Goal: Information Seeking & Learning: Learn about a topic

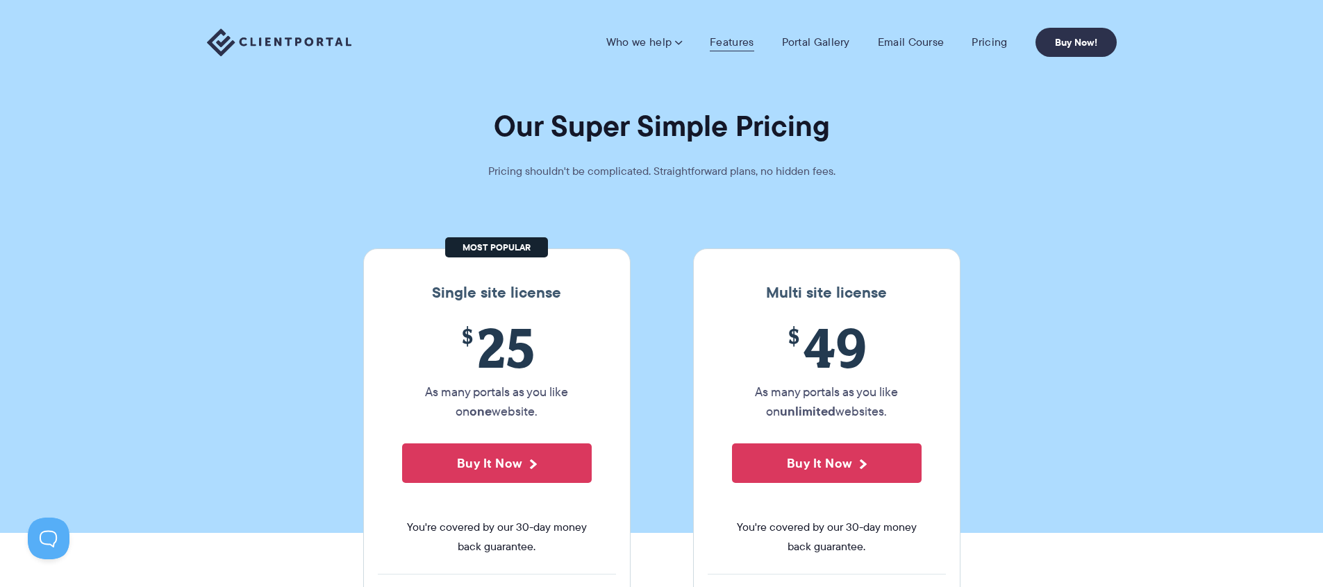
click at [741, 47] on link "Features" at bounding box center [732, 42] width 44 height 14
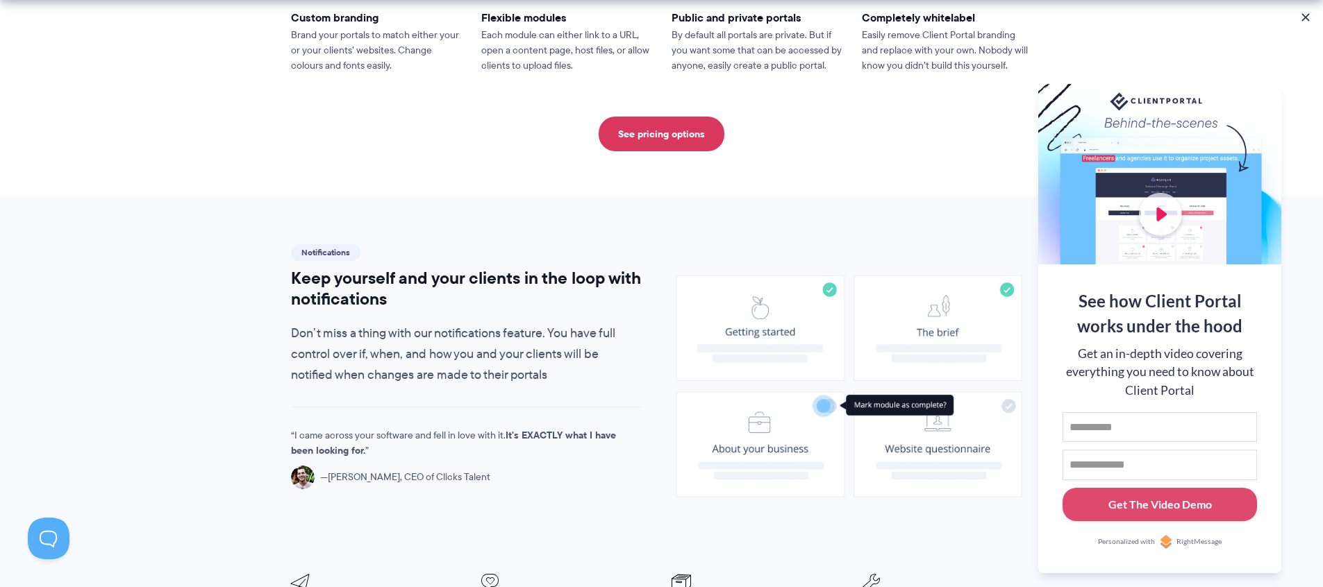
scroll to position [1260, 0]
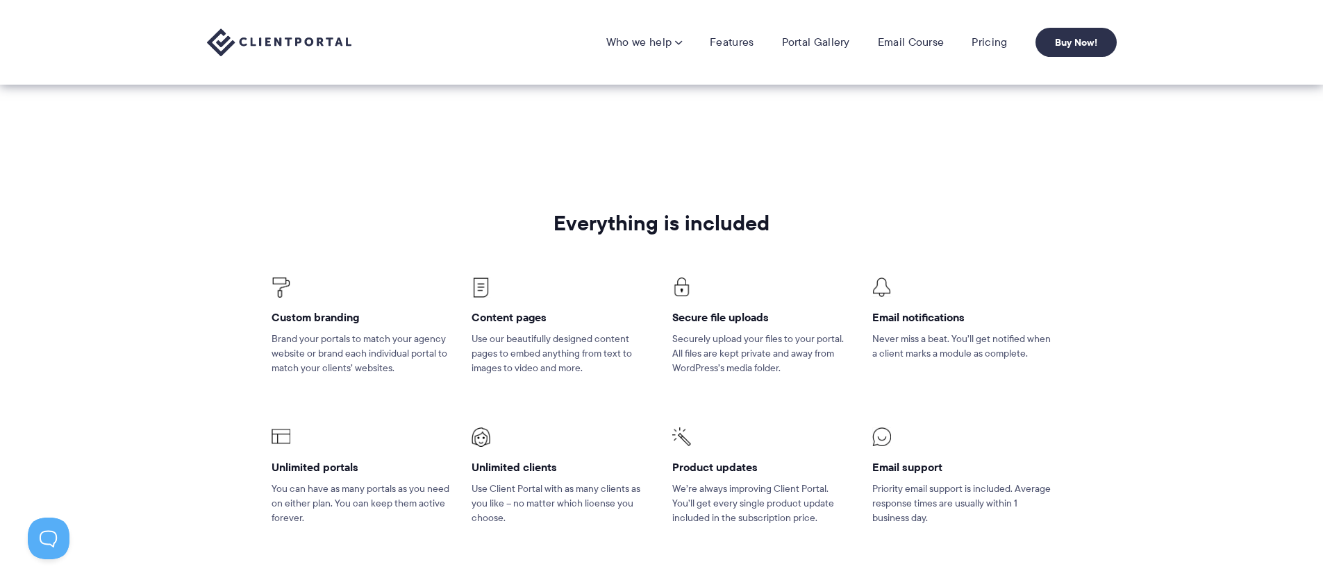
scroll to position [274, 0]
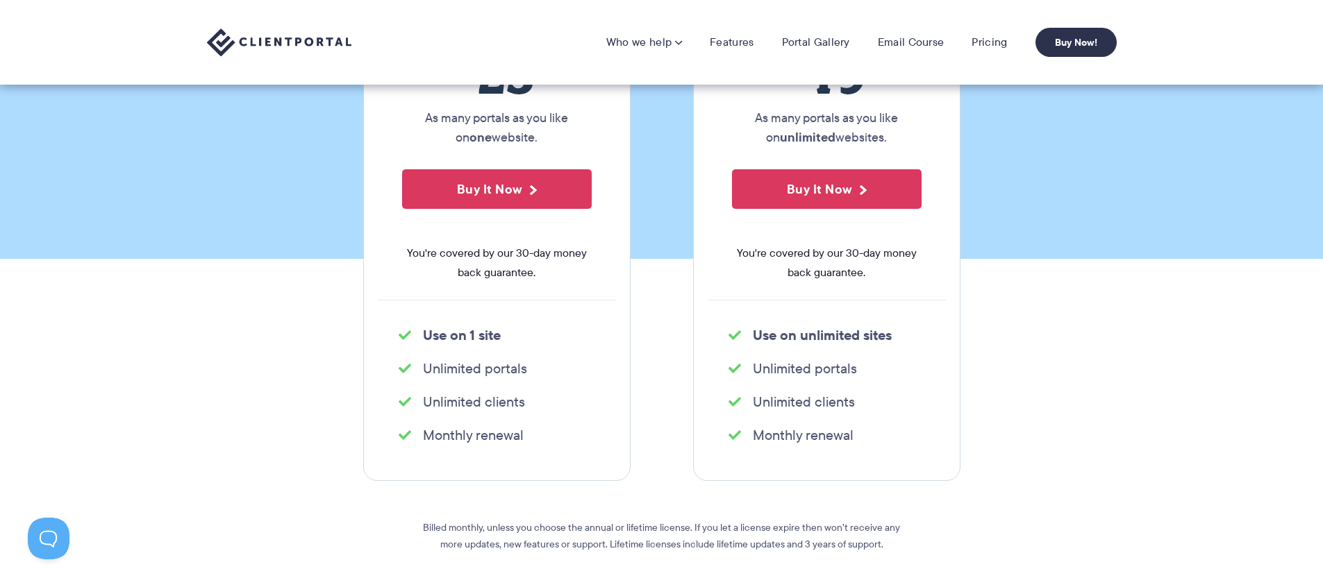
click at [739, 31] on nav "Who we help Who we help View pricing Agencies See how Client Portal can help gi…" at bounding box center [861, 42] width 510 height 29
click at [730, 47] on link "Features" at bounding box center [732, 42] width 44 height 14
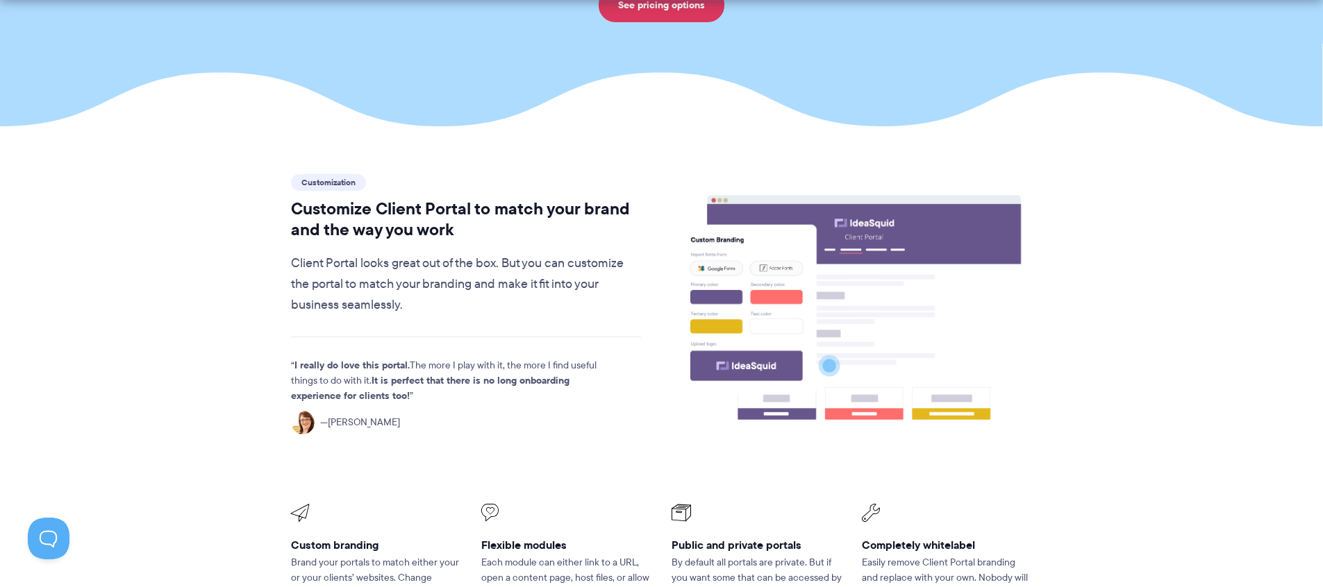
scroll to position [311, 0]
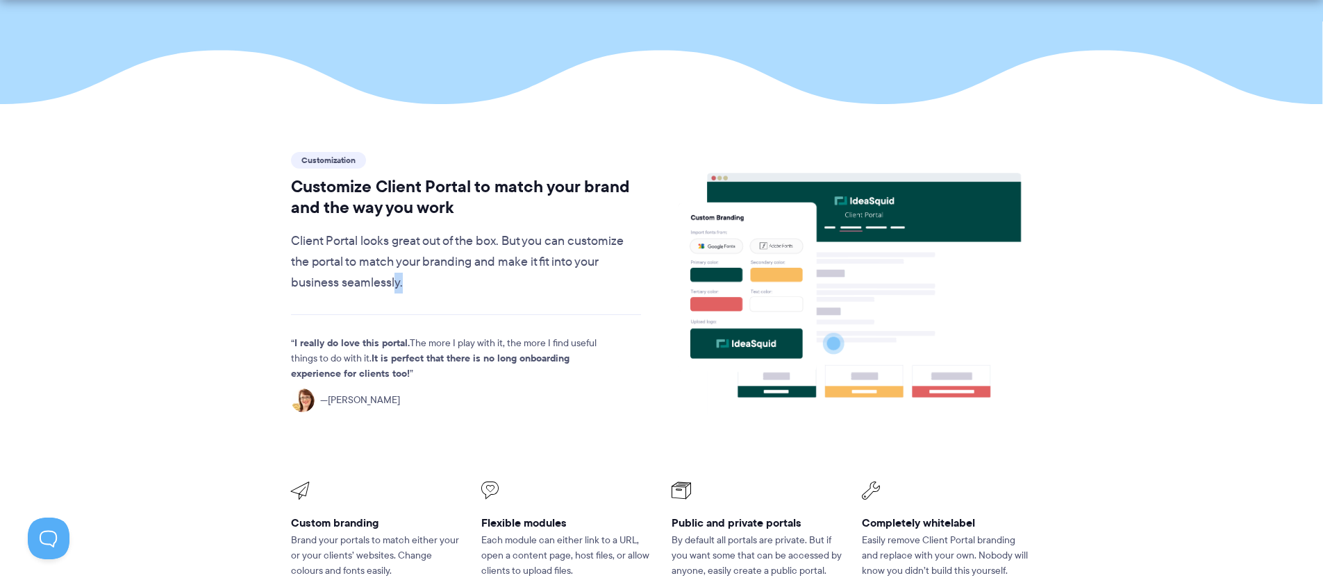
drag, startPoint x: 414, startPoint y: 254, endPoint x: 429, endPoint y: 255, distance: 14.6
click at [429, 255] on p "Client Portal looks great out of the box. But you can customize the portal to m…" at bounding box center [466, 262] width 351 height 62
click at [487, 263] on div "Customization Customize Client Portal to match your brand and the way you work …" at bounding box center [466, 296] width 376 height 295
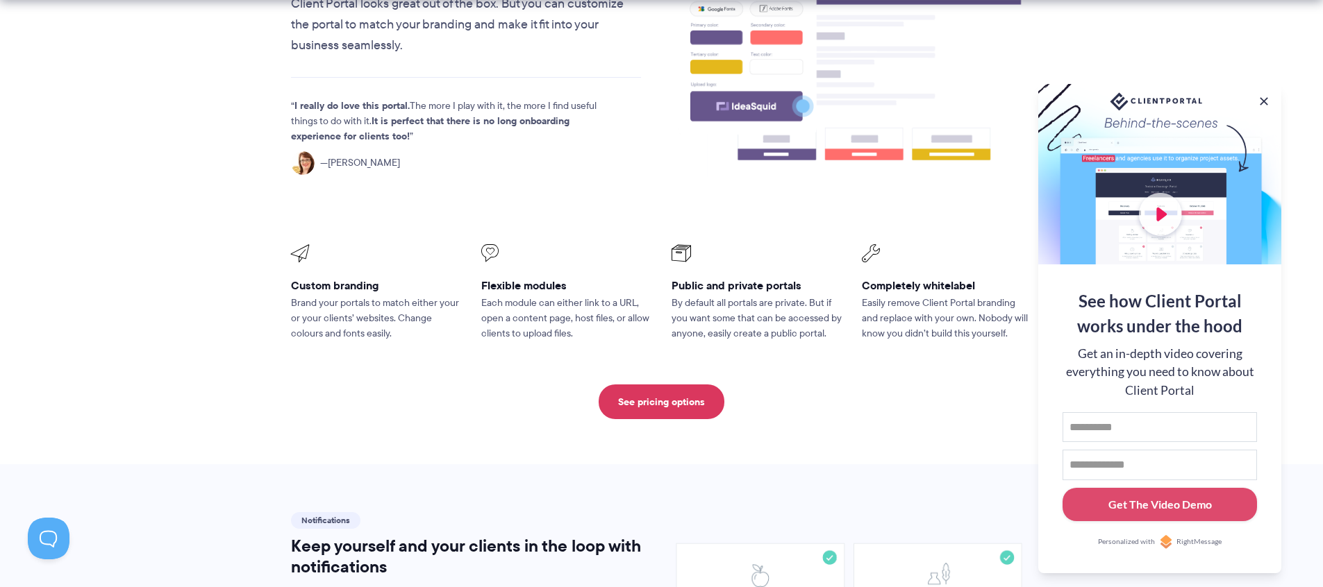
scroll to position [564, 0]
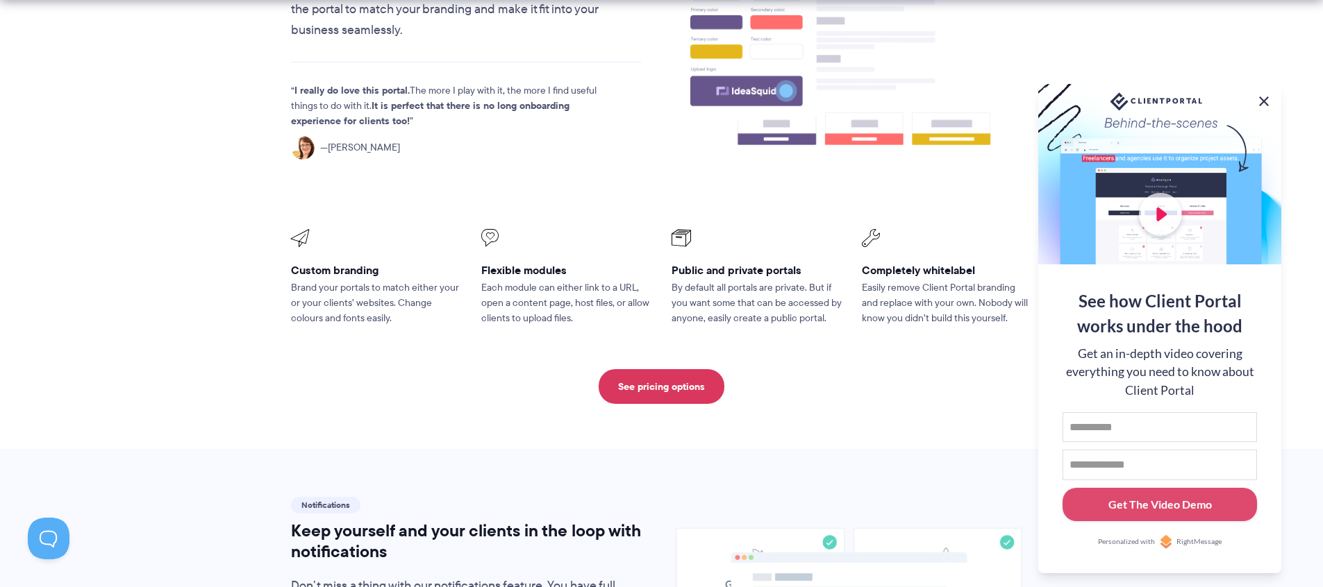
click at [1261, 97] on button at bounding box center [1263, 101] width 17 height 17
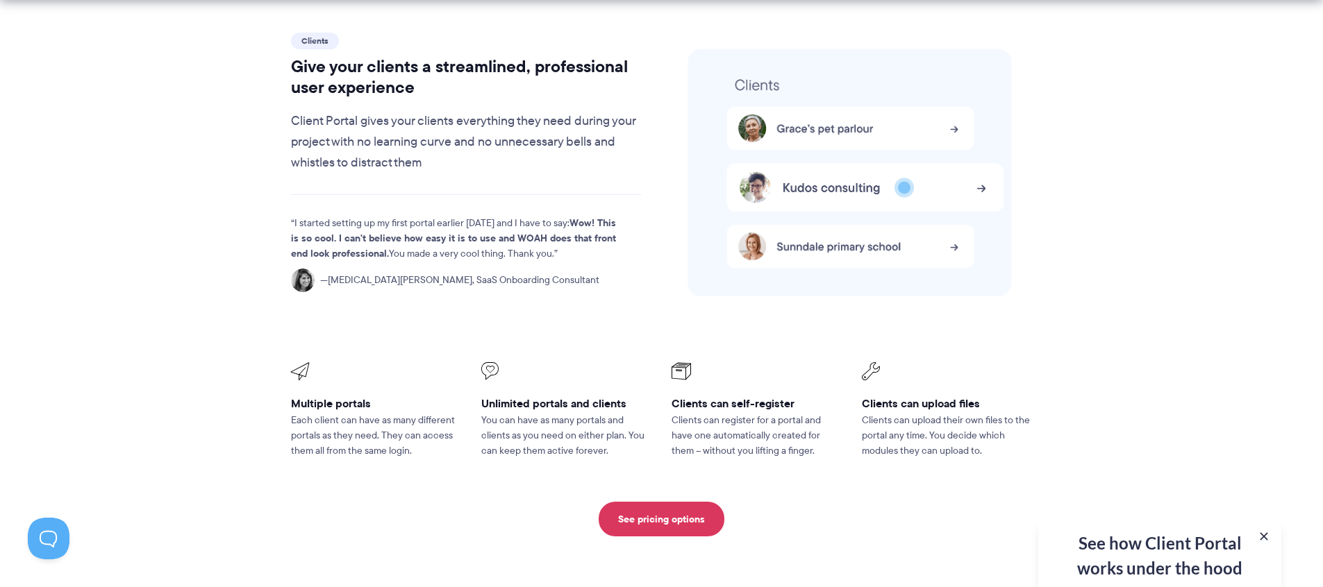
scroll to position [3038, 0]
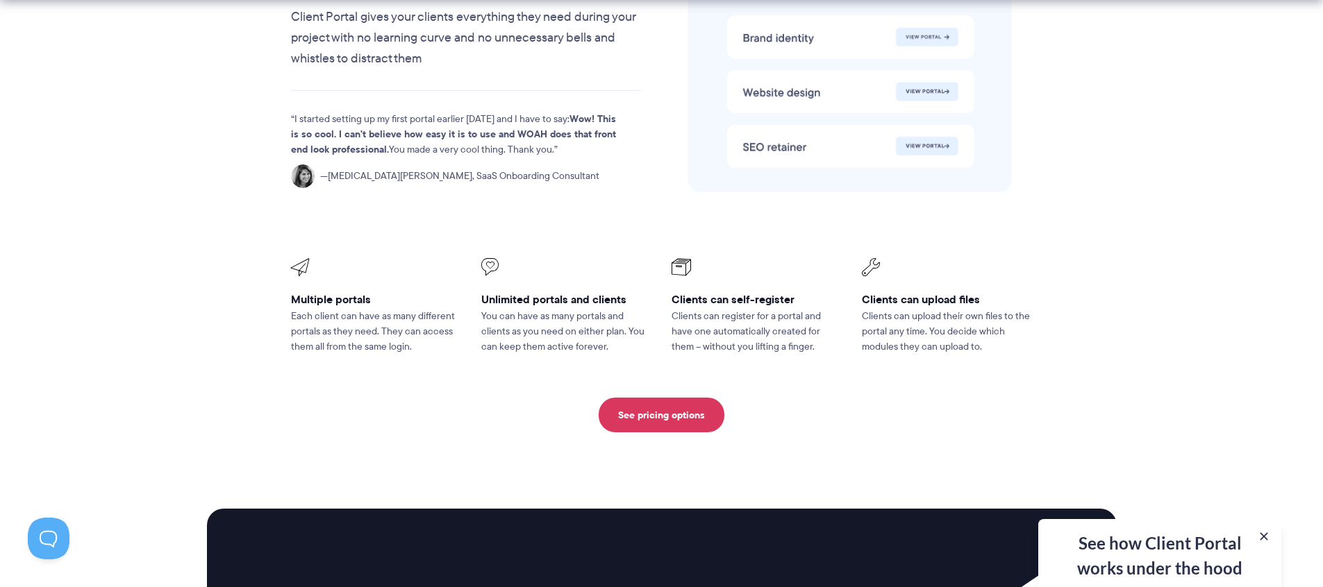
click at [792, 417] on section "Clients Give your clients a streamlined, professional user experience Client Po…" at bounding box center [661, 180] width 1323 height 598
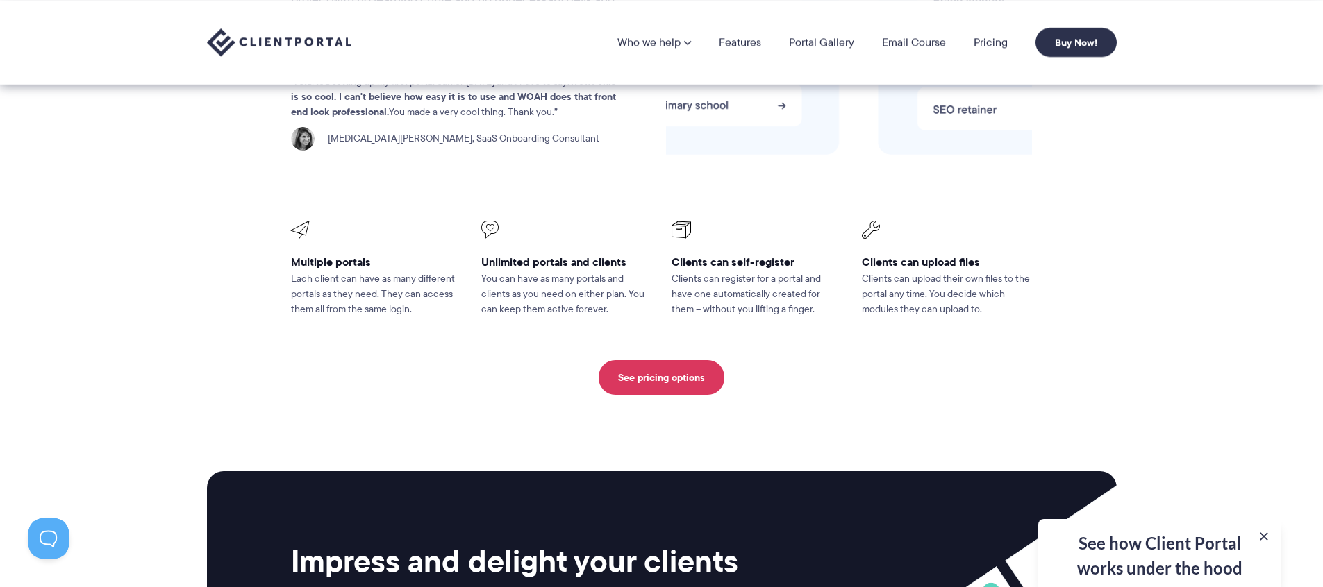
scroll to position [3017, 0]
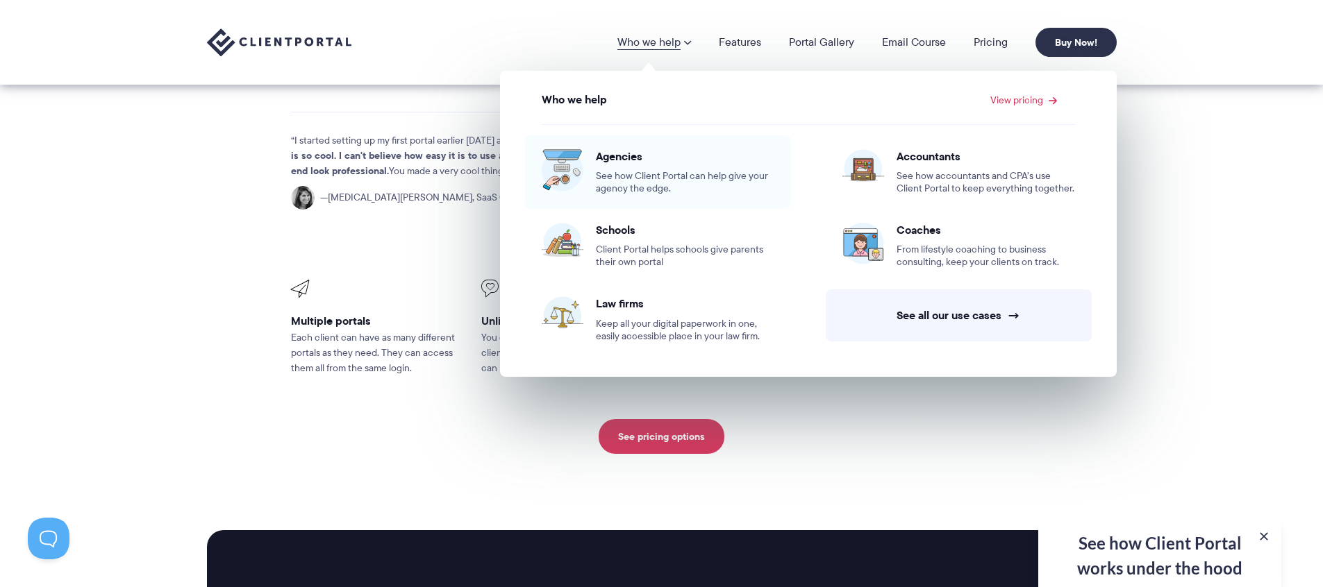
click at [717, 177] on span "See how Client Portal can help give your agency the edge." at bounding box center [685, 182] width 178 height 25
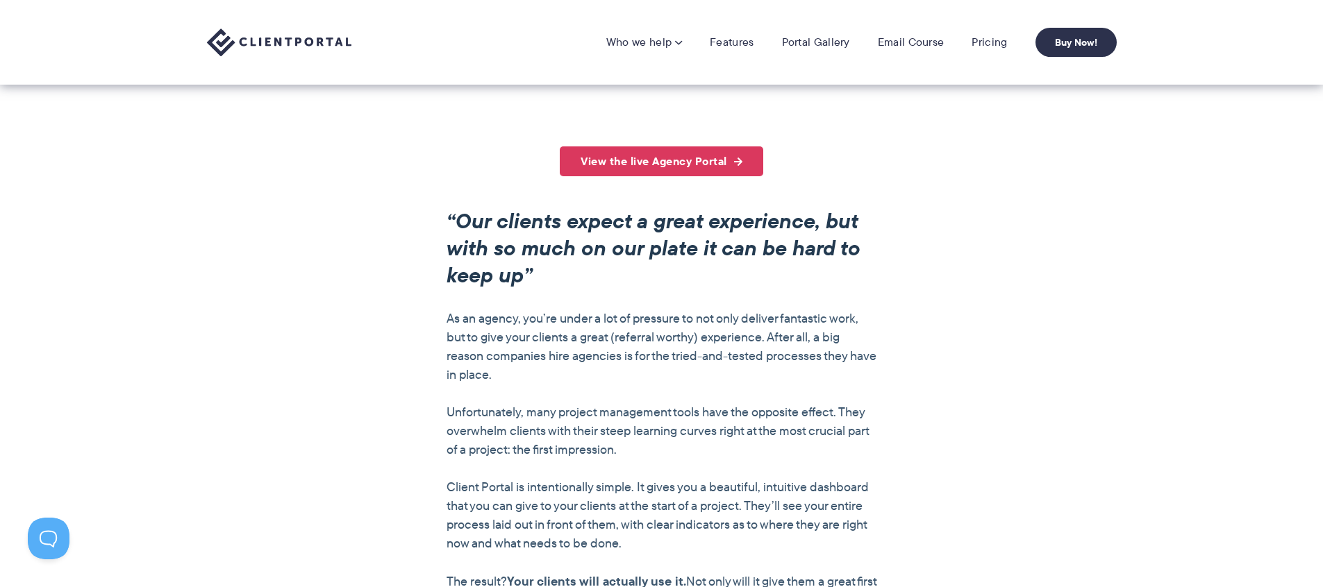
scroll to position [750, 0]
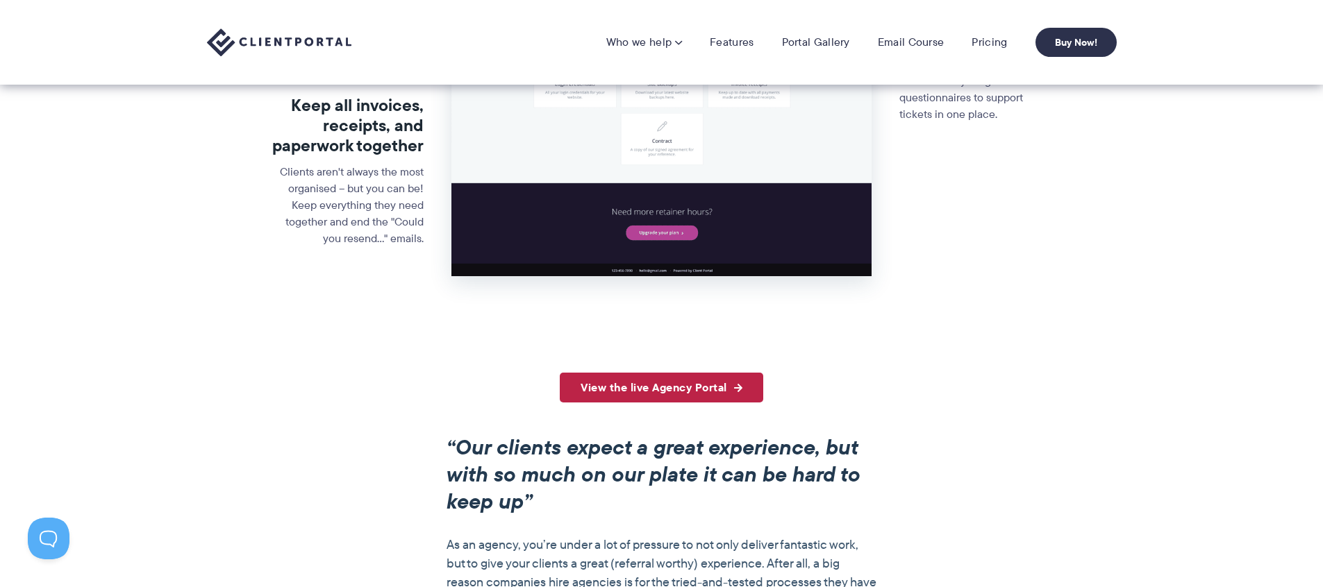
click at [651, 394] on link "View the live Agency Portal" at bounding box center [661, 388] width 203 height 30
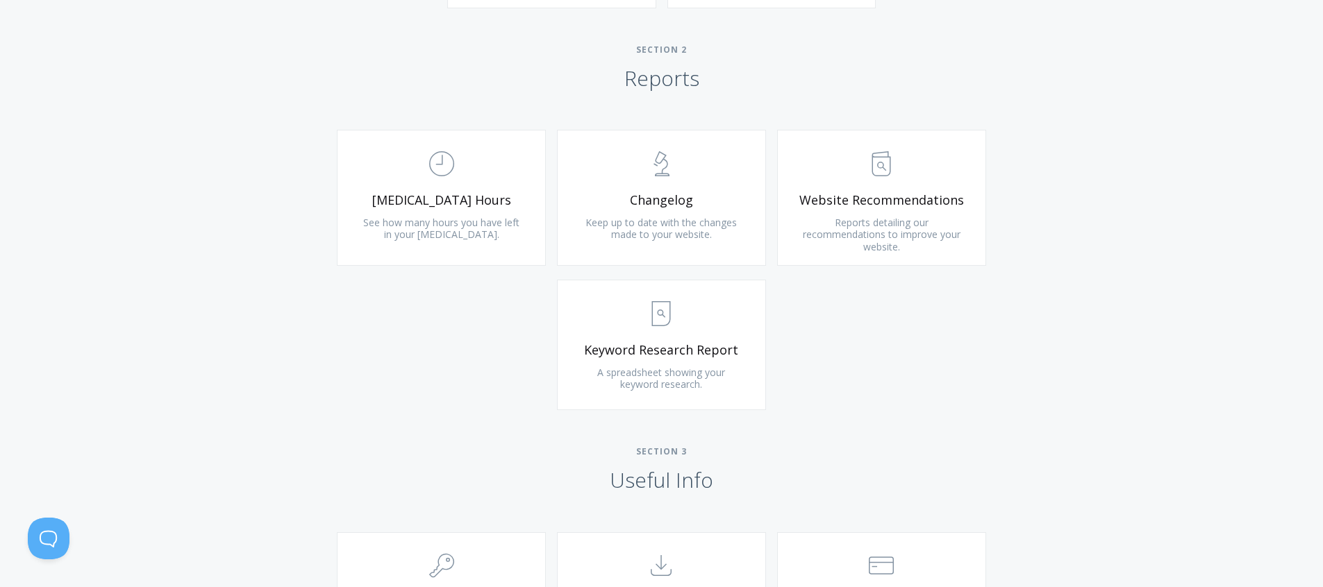
scroll to position [921, 0]
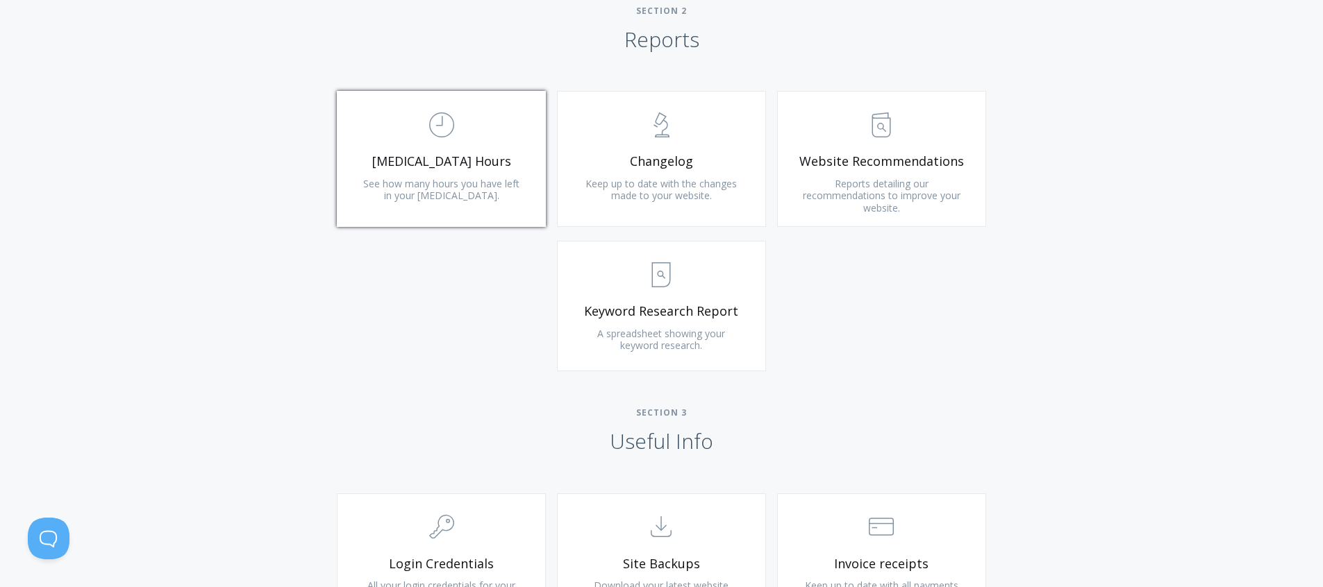
click at [436, 179] on span "See how many hours you have left in your retainer." at bounding box center [441, 190] width 156 height 26
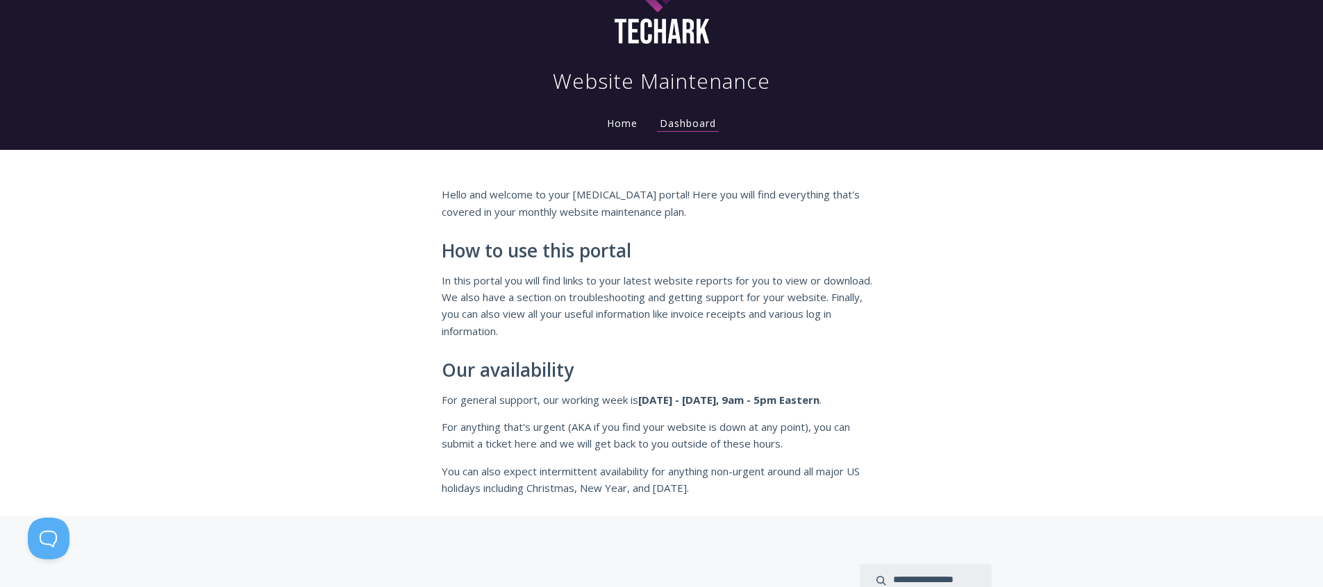
scroll to position [53, 0]
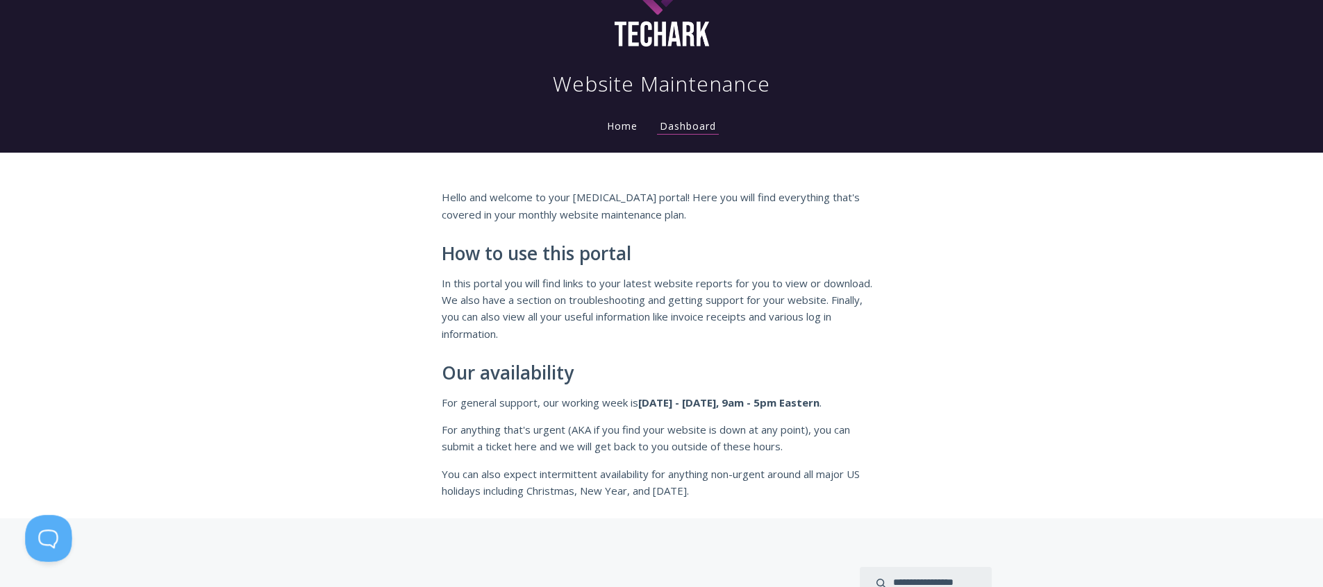
click at [41, 536] on button at bounding box center [46, 536] width 42 height 42
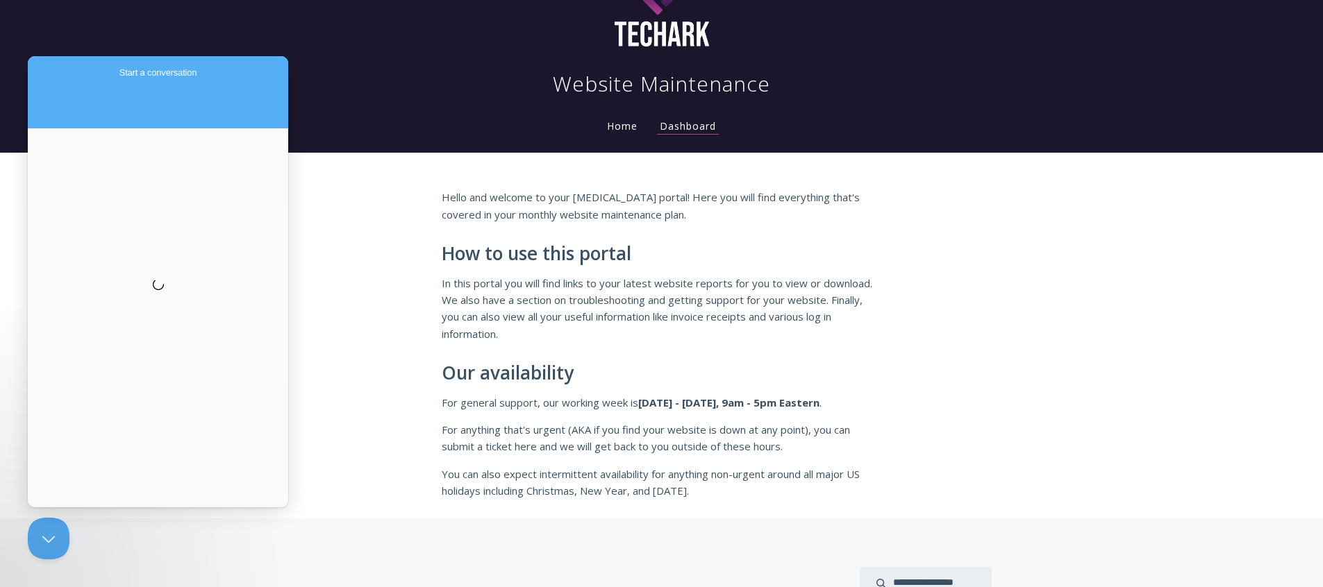
scroll to position [0, 0]
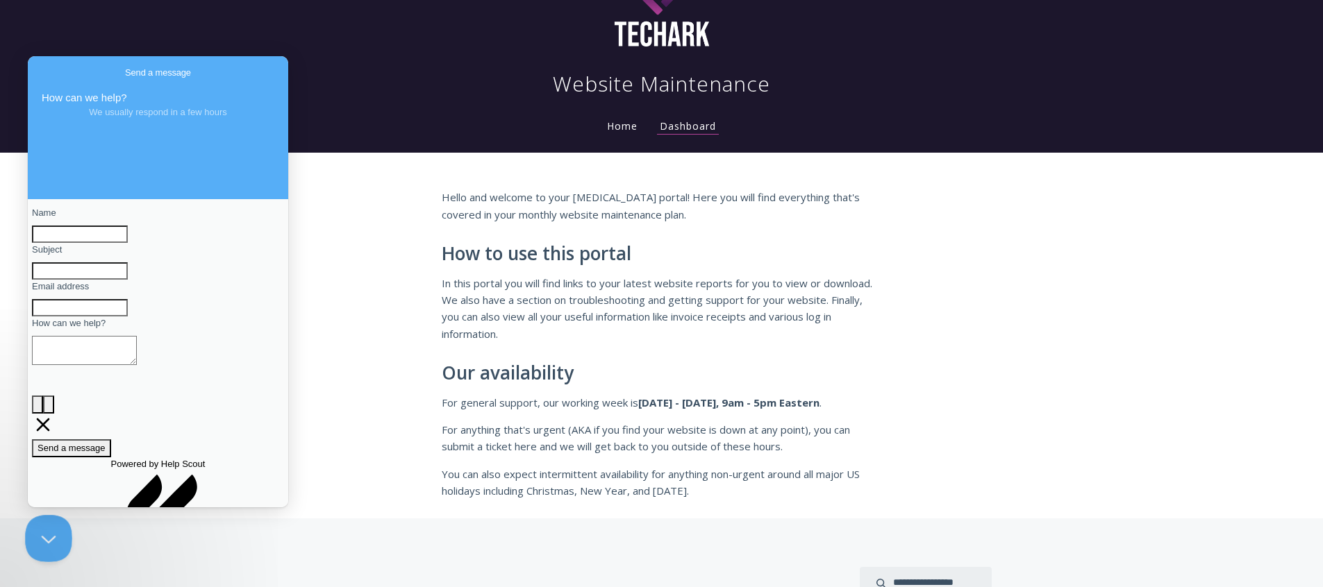
click at [44, 531] on button "Close Beacon popover" at bounding box center [46, 536] width 42 height 42
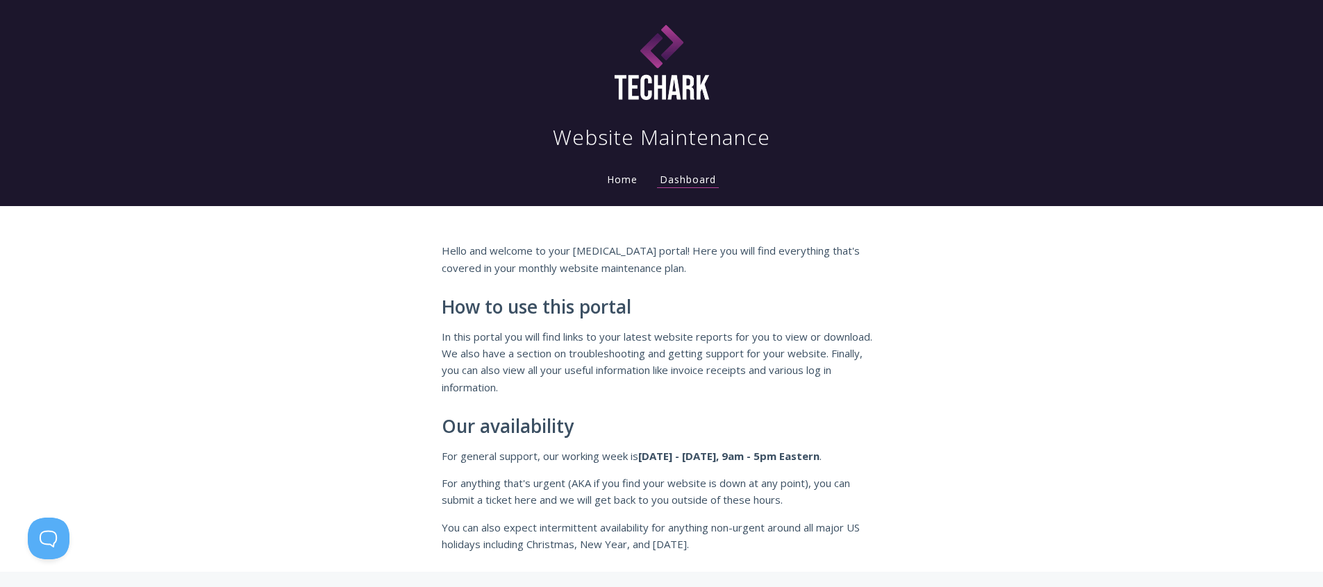
click at [673, 277] on div "Hello and welcome to your retainer portal! Here you will find everything that's…" at bounding box center [662, 397] width 440 height 310
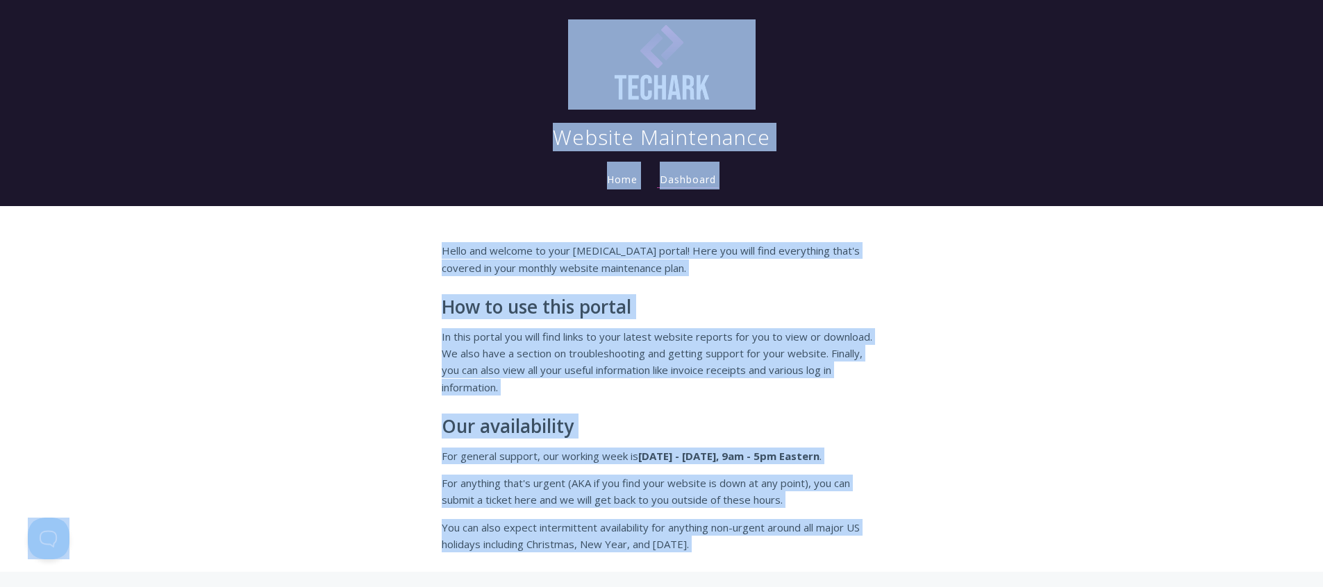
copy body "Website Maintenance Home Dashboard Hello and welcome to your retainer portal! H…"
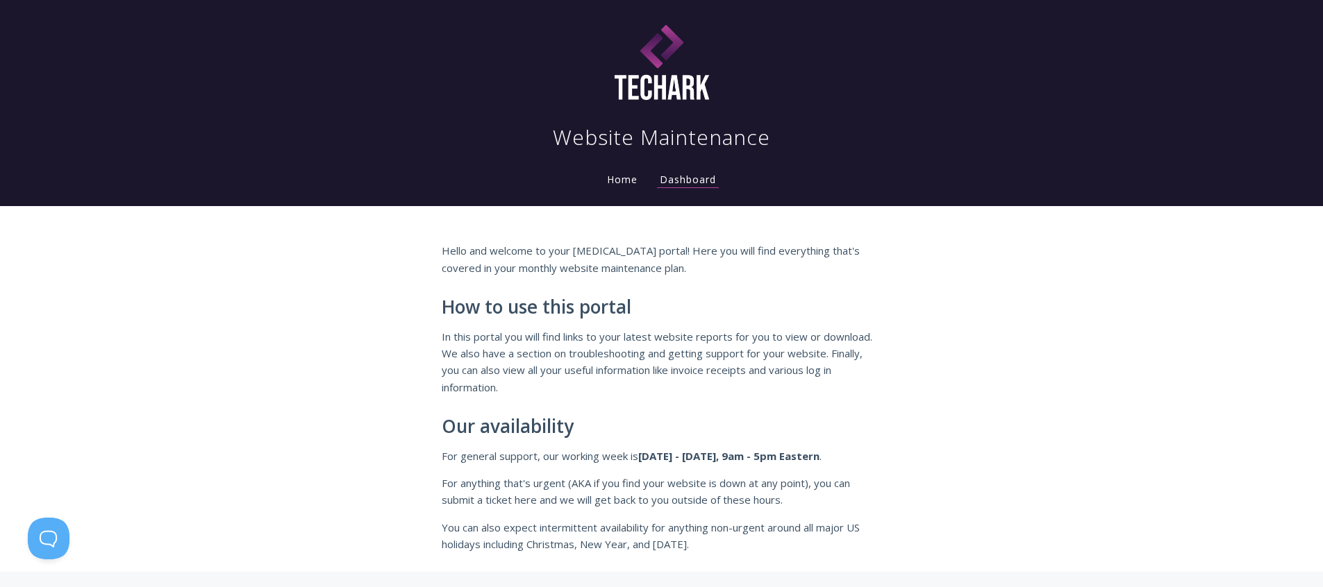
click at [942, 225] on div "Hello and welcome to your retainer portal! Here you will find everything that's…" at bounding box center [661, 389] width 1323 height 366
click at [577, 290] on div "Hello and welcome to your retainer portal! Here you will find everything that's…" at bounding box center [662, 397] width 440 height 310
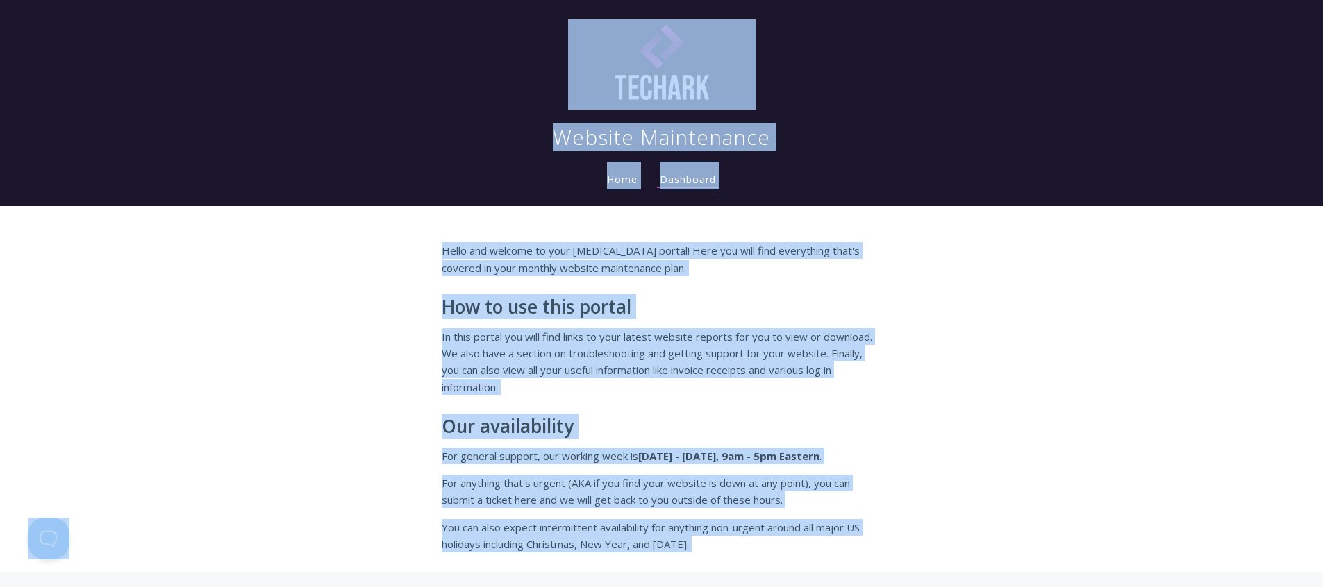
copy body "Website Maintenance Home Dashboard Hello and welcome to your retainer portal! H…"
click at [666, 249] on p "Hello and welcome to your retainer portal! Here you will find everything that's…" at bounding box center [662, 259] width 440 height 34
click at [593, 291] on div "Hello and welcome to your retainer portal! Here you will find everything that's…" at bounding box center [662, 397] width 440 height 310
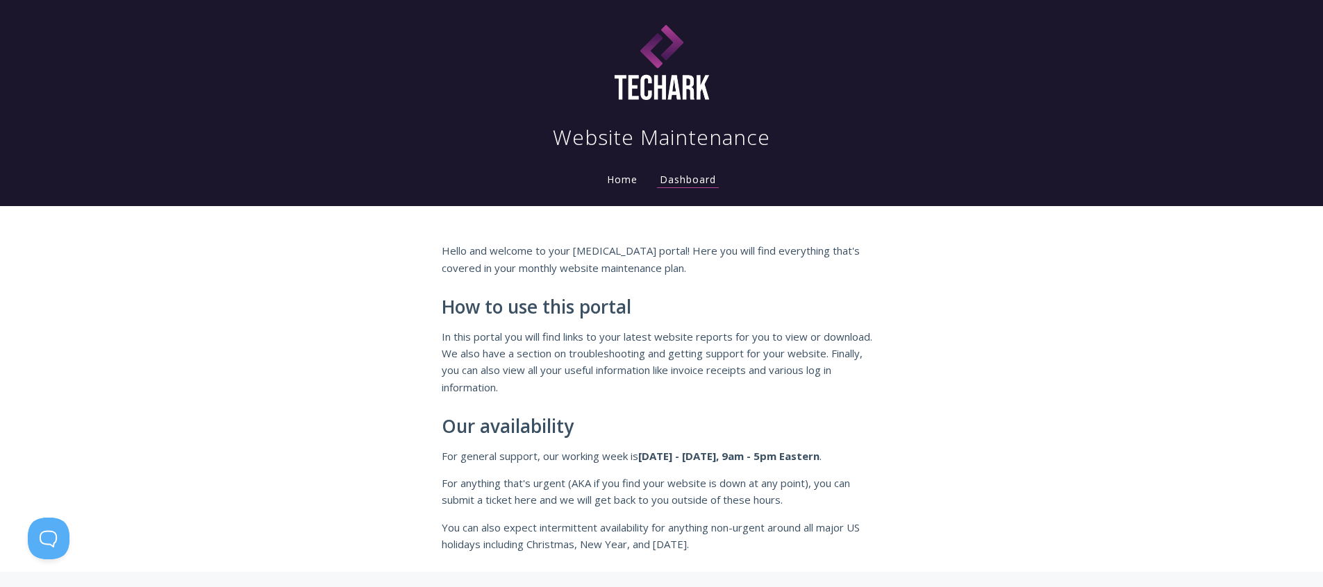
click at [551, 144] on div "Website Maintenance" at bounding box center [662, 78] width 844 height 145
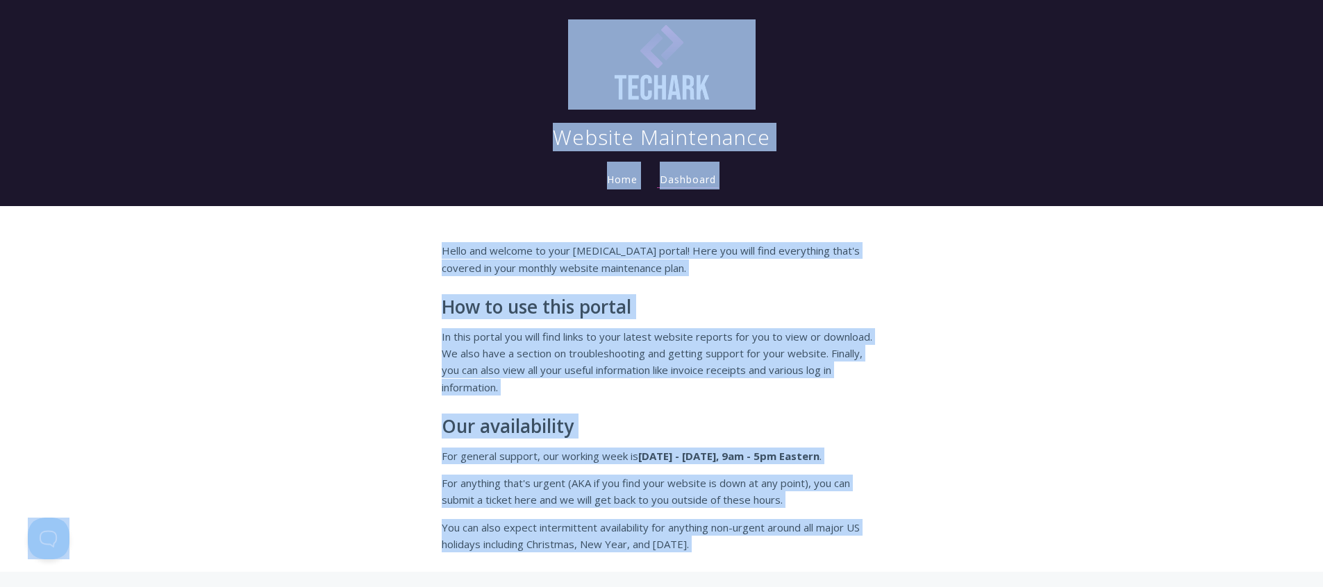
copy body "Website Maintenance Home Dashboard Hello and welcome to your retainer portal! H…"
click at [212, 293] on div "Hello and welcome to your retainer portal! Here you will find everything that's…" at bounding box center [661, 389] width 1323 height 366
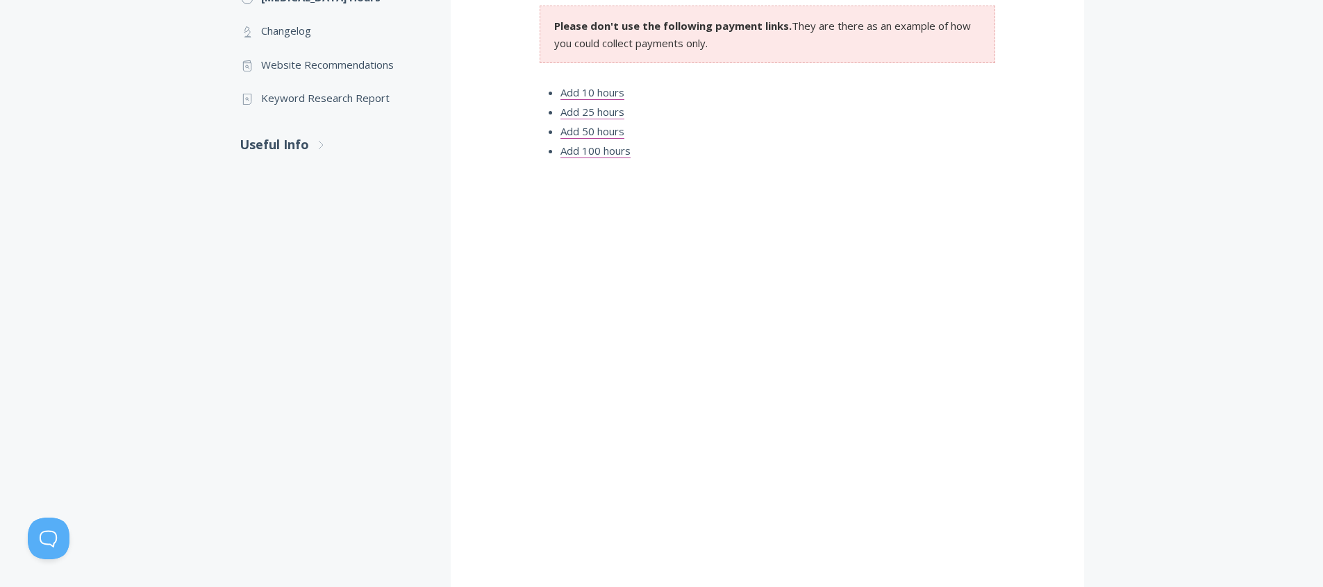
scroll to position [460, 0]
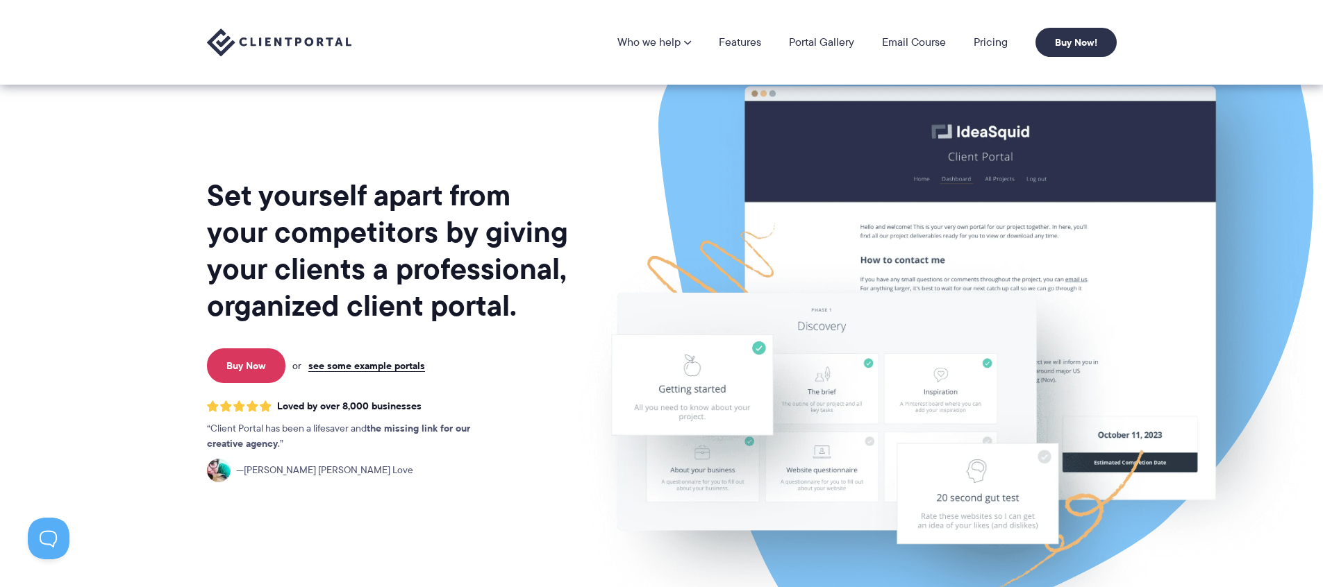
scroll to position [10, 0]
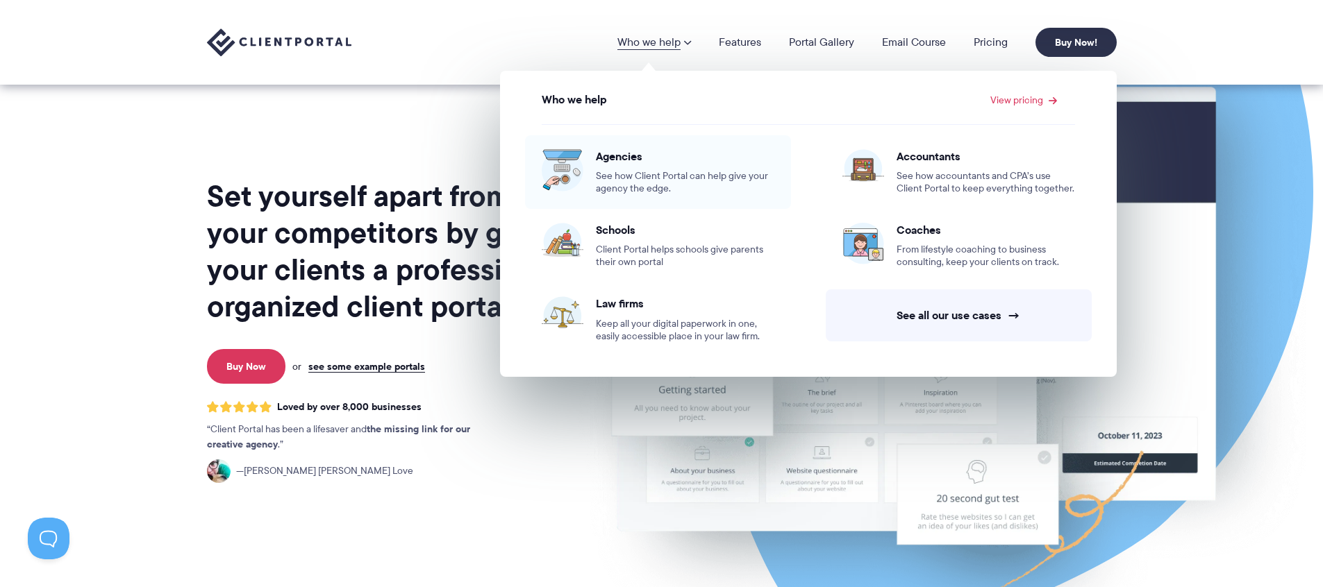
click at [642, 167] on div "Agencies See how Client Portal can help give your agency the edge." at bounding box center [685, 172] width 178 height 46
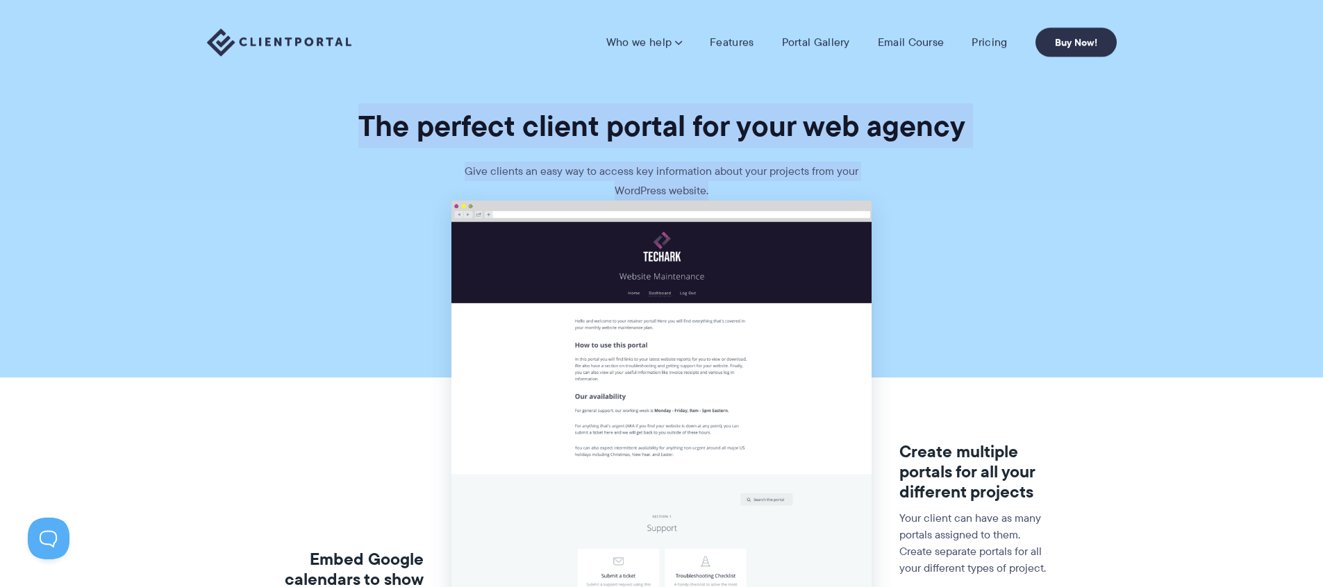
drag, startPoint x: 346, startPoint y: 115, endPoint x: 739, endPoint y: 188, distance: 399.1
click at [739, 188] on section "The perfect client portal for your web agency Give clients an easy way to acces…" at bounding box center [661, 100] width 1323 height 201
copy section "The perfect client portal for your web agency Give clients an easy way to acces…"
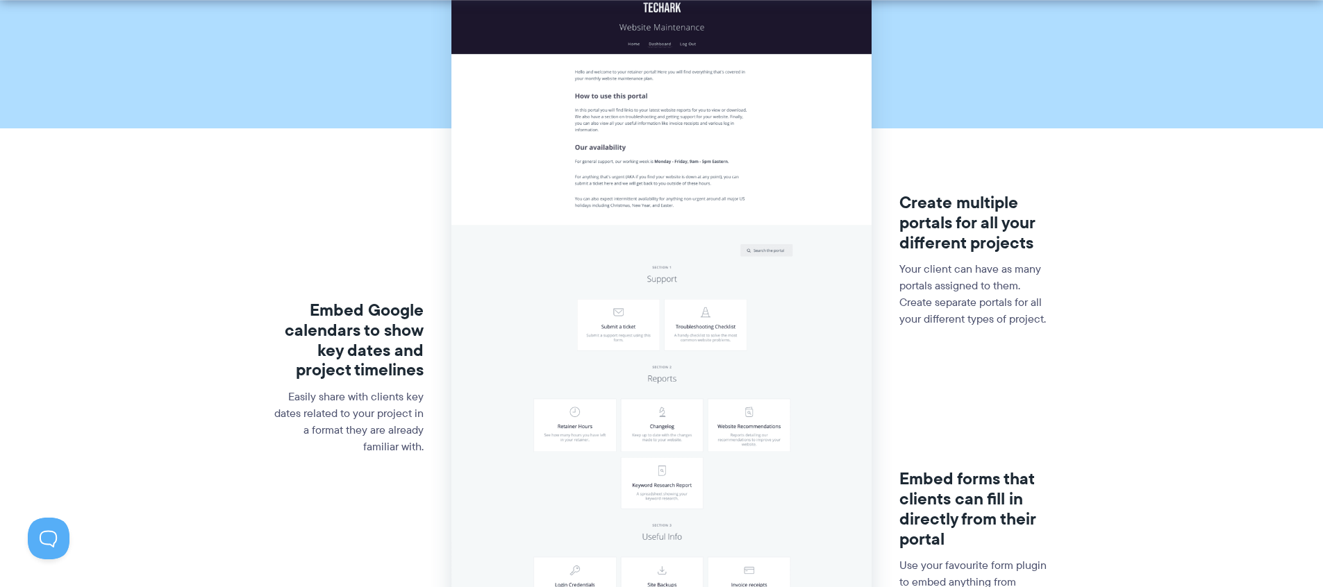
scroll to position [253, 0]
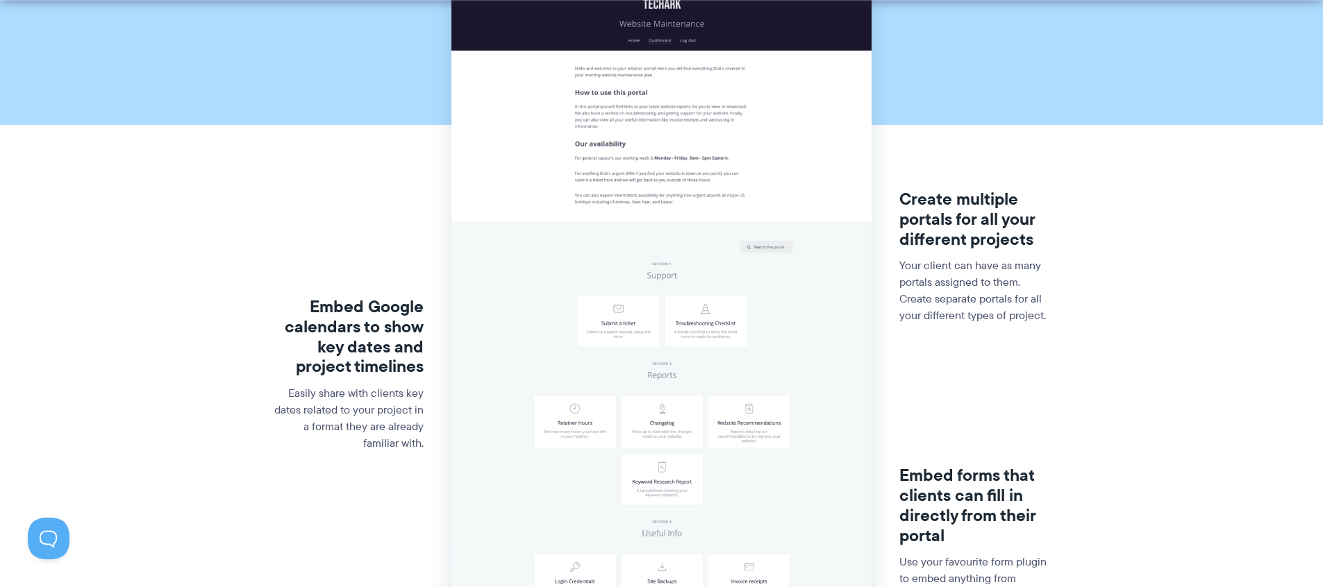
click at [949, 305] on p "Your client can have as many portals assigned to them. Create separate portals …" at bounding box center [975, 291] width 152 height 67
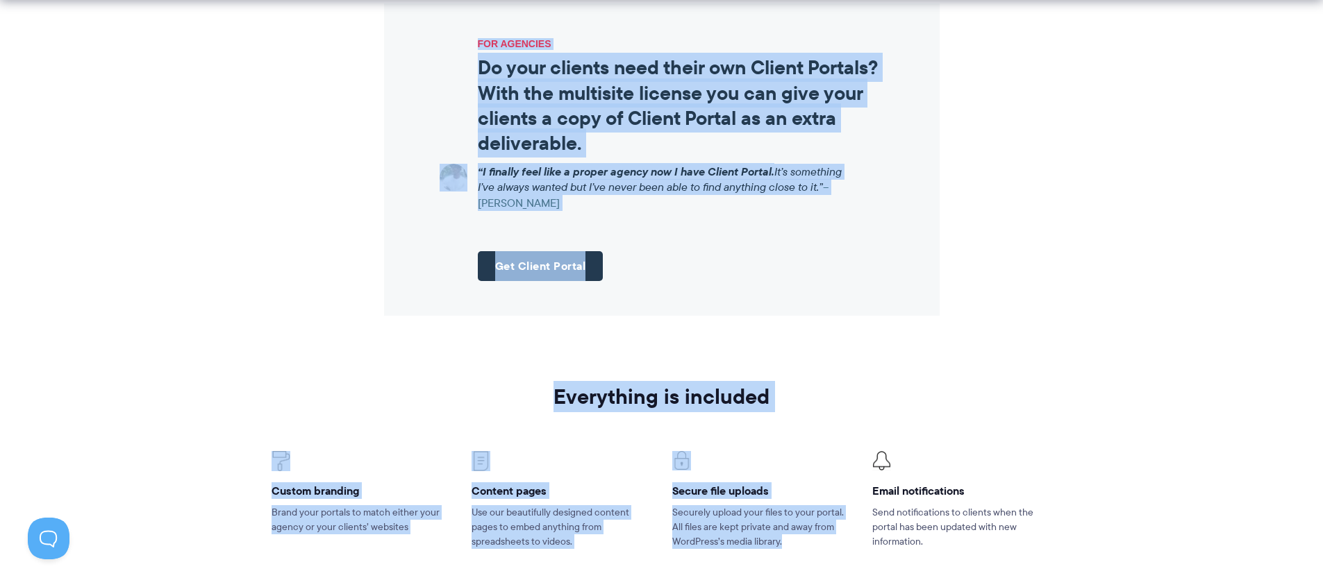
scroll to position [2077, 0]
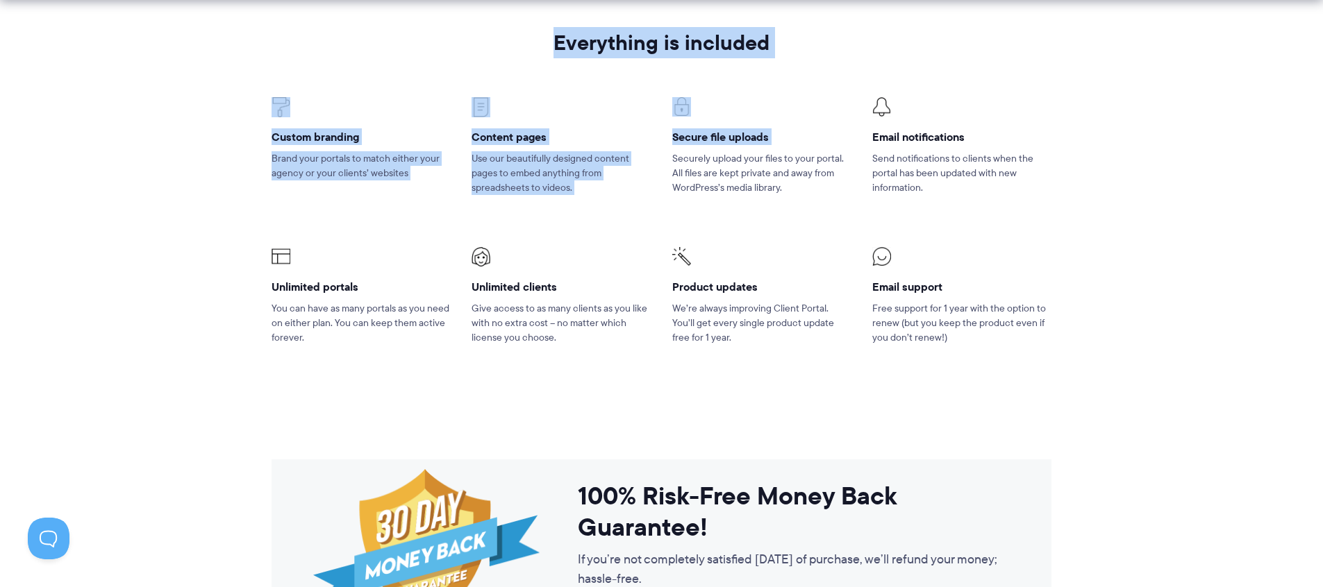
drag, startPoint x: 441, startPoint y: 162, endPoint x: 673, endPoint y: 165, distance: 231.9
click at [673, 165] on p "Securely upload your files to your portal. All files are kept private and away …" at bounding box center [761, 173] width 179 height 44
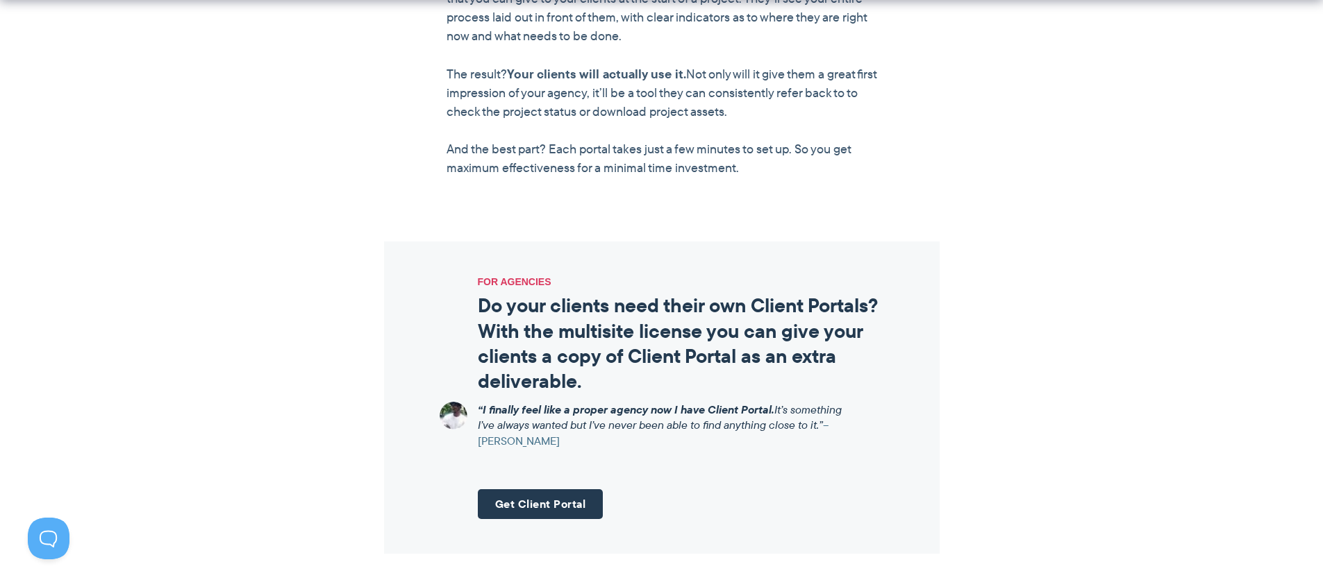
scroll to position [1965, 0]
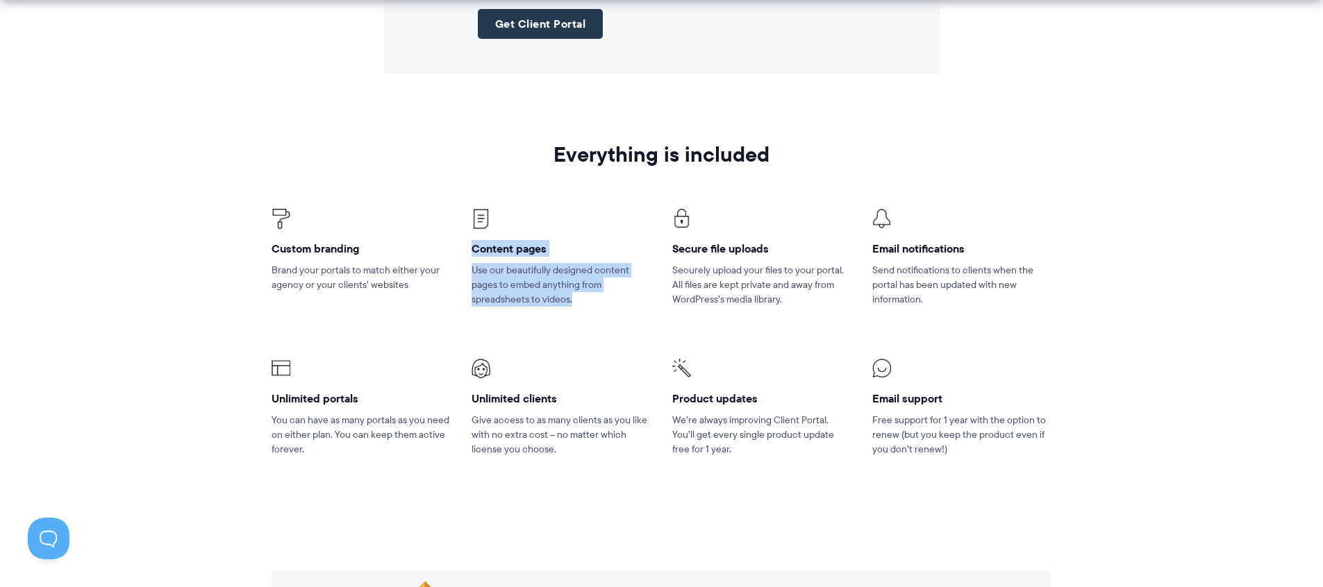
drag, startPoint x: 467, startPoint y: 243, endPoint x: 581, endPoint y: 305, distance: 129.5
click at [581, 305] on li "Content pages Use our beautifully designed content pages to embed anything from…" at bounding box center [561, 267] width 200 height 150
copy li "Content pages Use our beautifully designed content pages to embed anything from…"
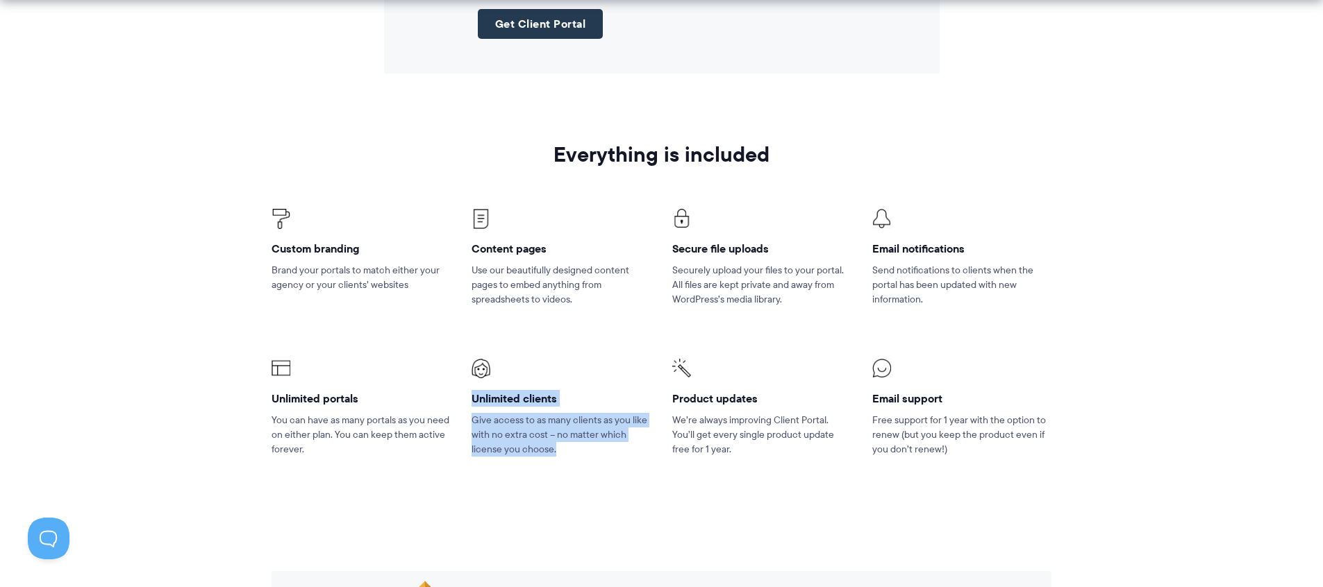
drag, startPoint x: 462, startPoint y: 396, endPoint x: 597, endPoint y: 458, distance: 148.5
click at [597, 458] on li "Unlimited clients Give access to as many clients as you like with no extra cost…" at bounding box center [561, 417] width 200 height 150
copy li "Unlimited clients Give access to as many clients as you like with no extra cost…"
click at [728, 407] on li "Product updates We’re always improving Client Portal. You’ll get every single p…" at bounding box center [762, 417] width 200 height 150
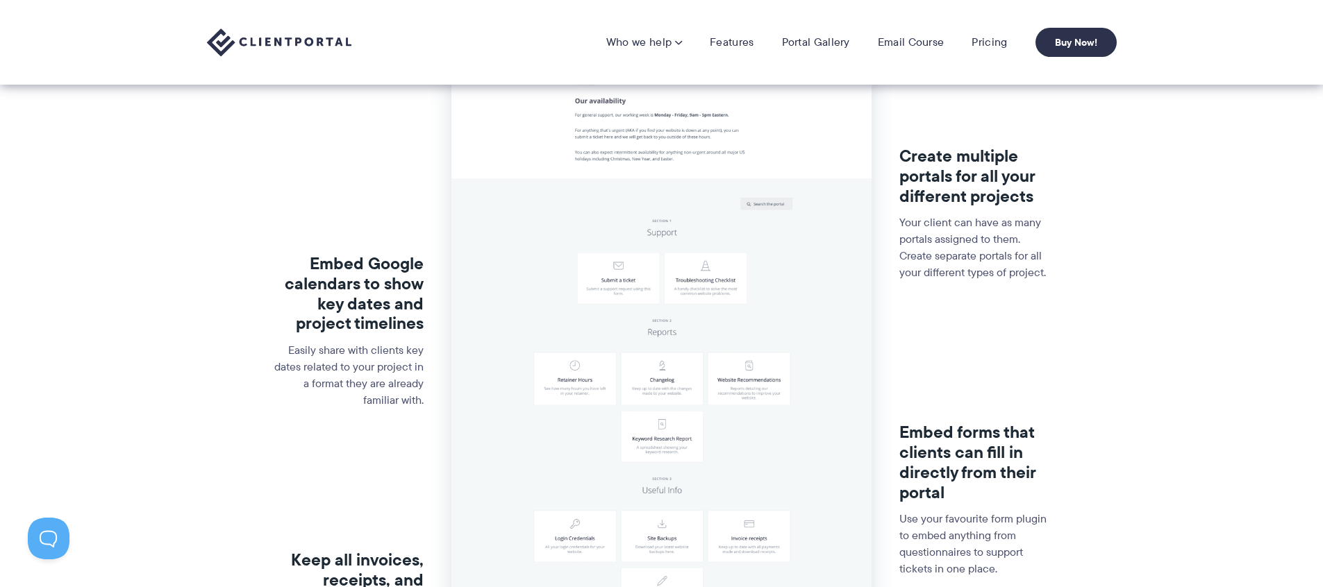
scroll to position [0, 0]
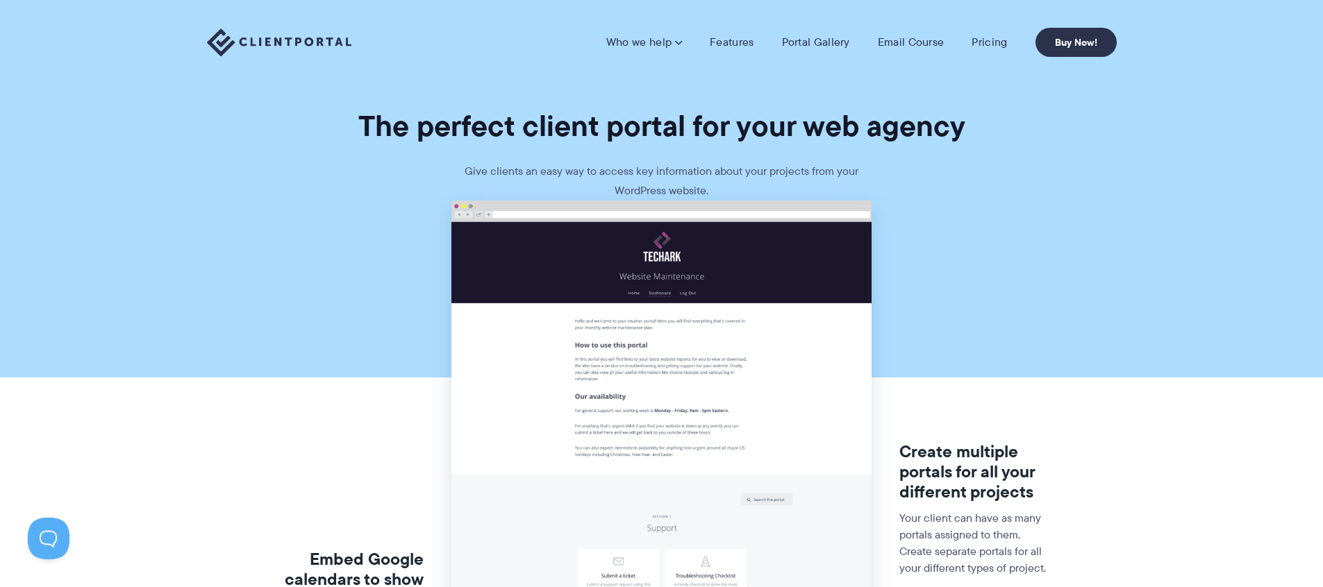
click at [746, 169] on p "Give clients an easy way to access key information about your projects from you…" at bounding box center [661, 181] width 417 height 39
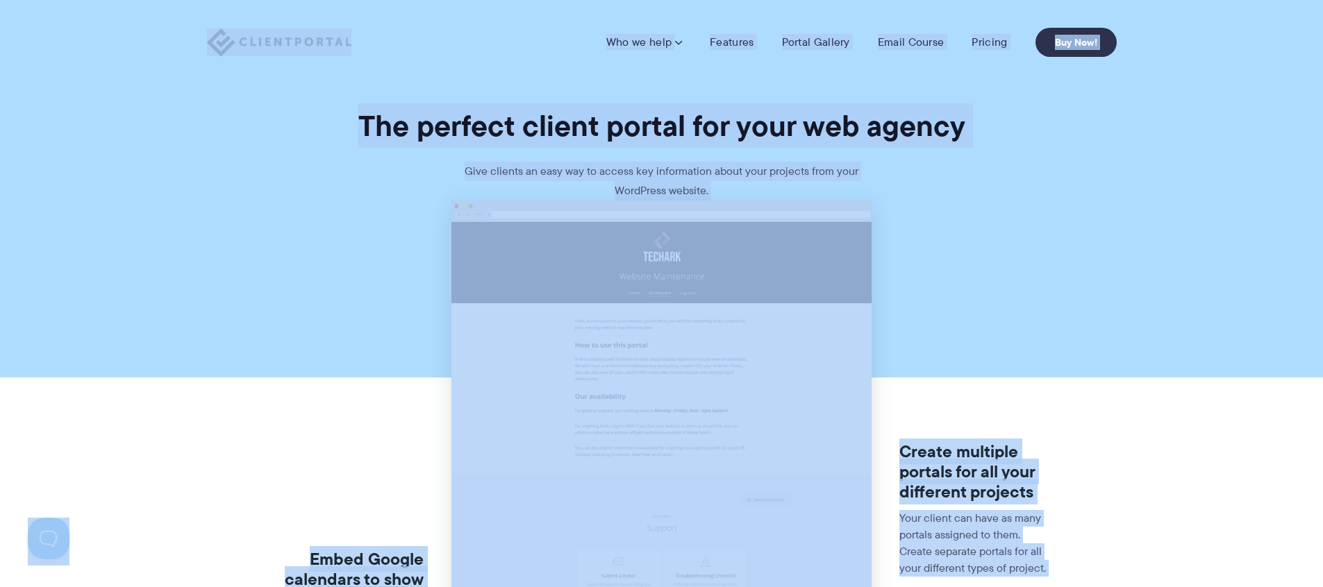
click at [505, 160] on section "The perfect client portal for your web agency Give clients an easy way to acces…" at bounding box center [661, 100] width 1323 height 201
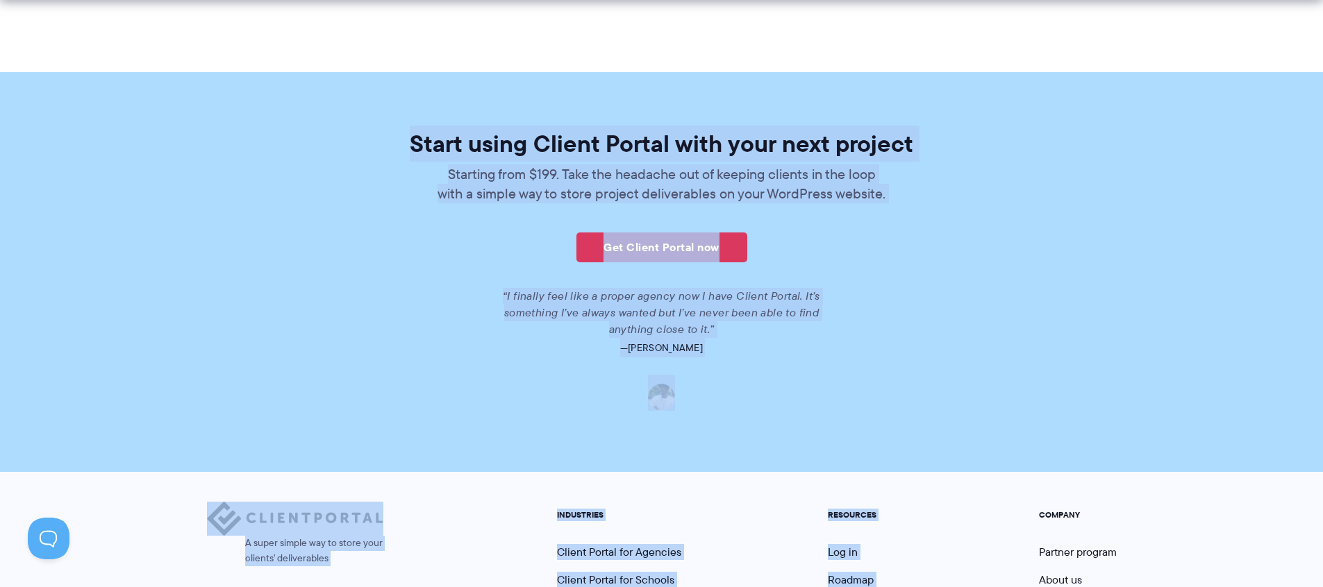
scroll to position [3131, 0]
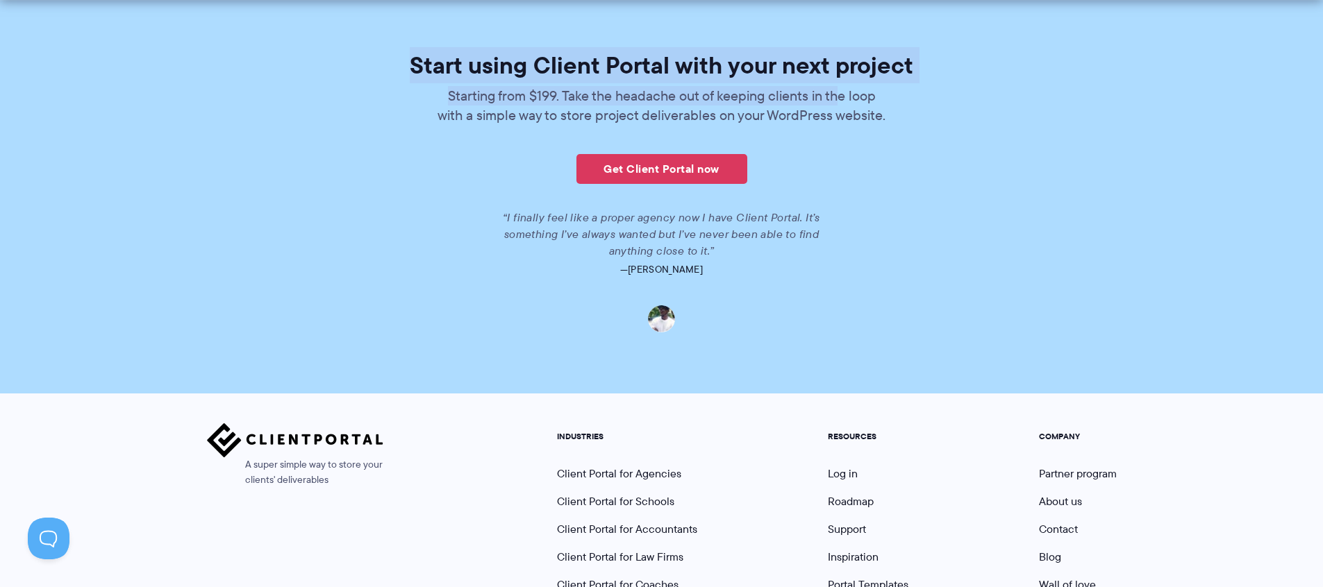
drag, startPoint x: 367, startPoint y: 115, endPoint x: 837, endPoint y: 102, distance: 470.2
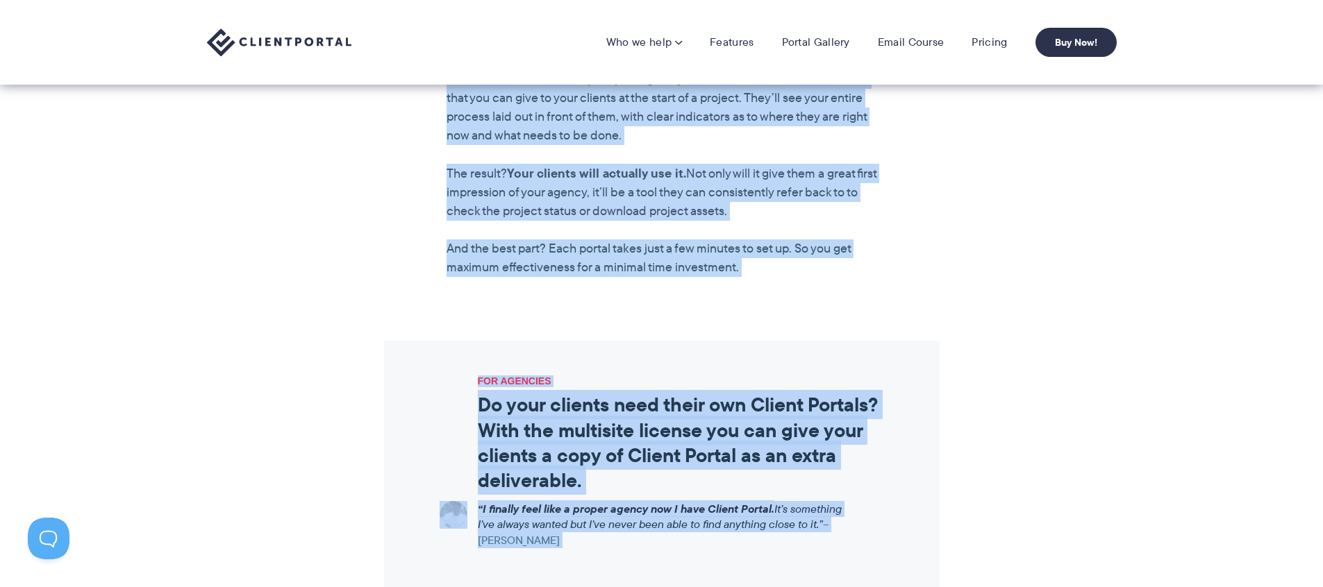
scroll to position [1097, 0]
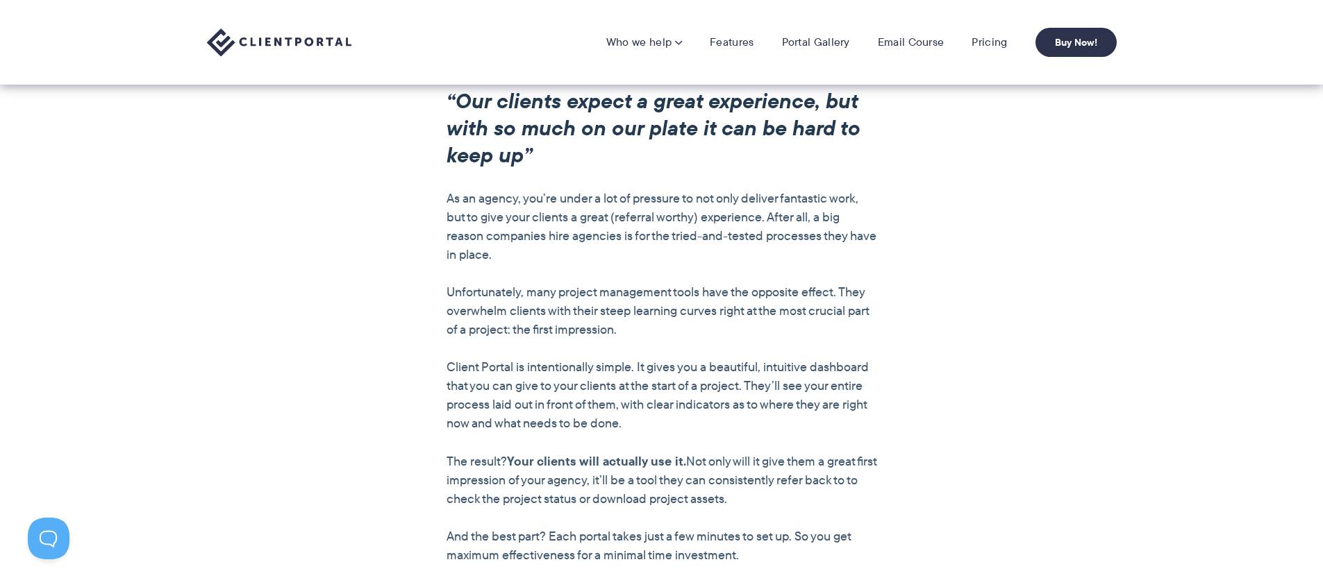
click at [803, 363] on p "Client Portal is intentionally simple. It gives you a beautiful, intuitive dash…" at bounding box center [661, 395] width 430 height 75
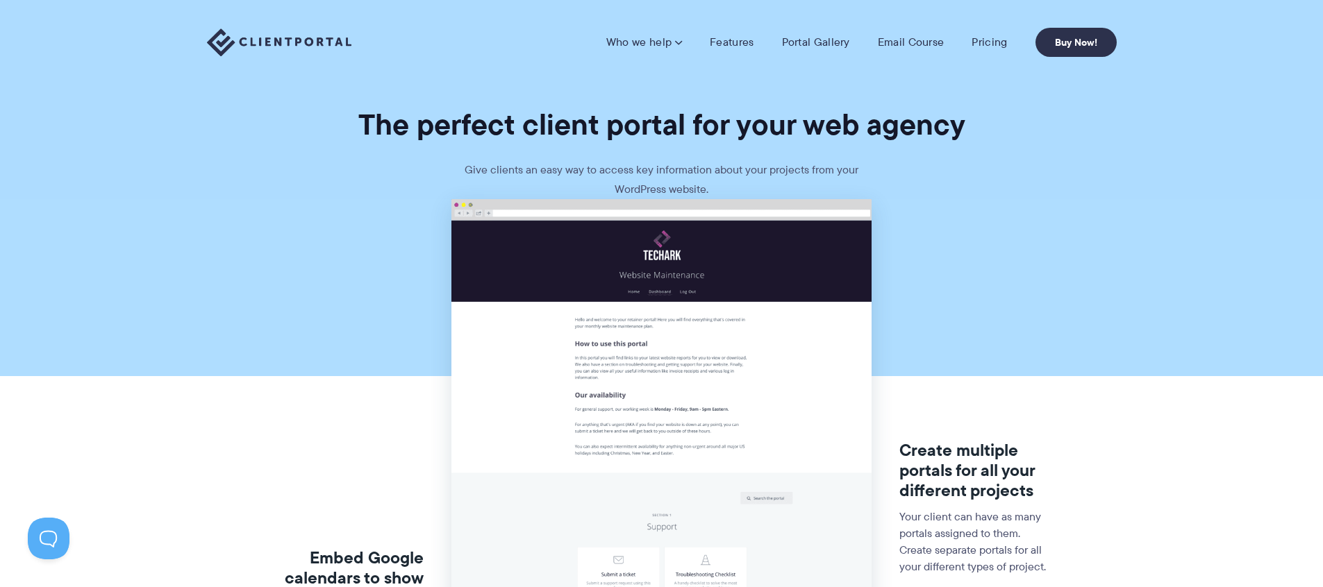
scroll to position [0, 0]
